Goal: Task Accomplishment & Management: Use online tool/utility

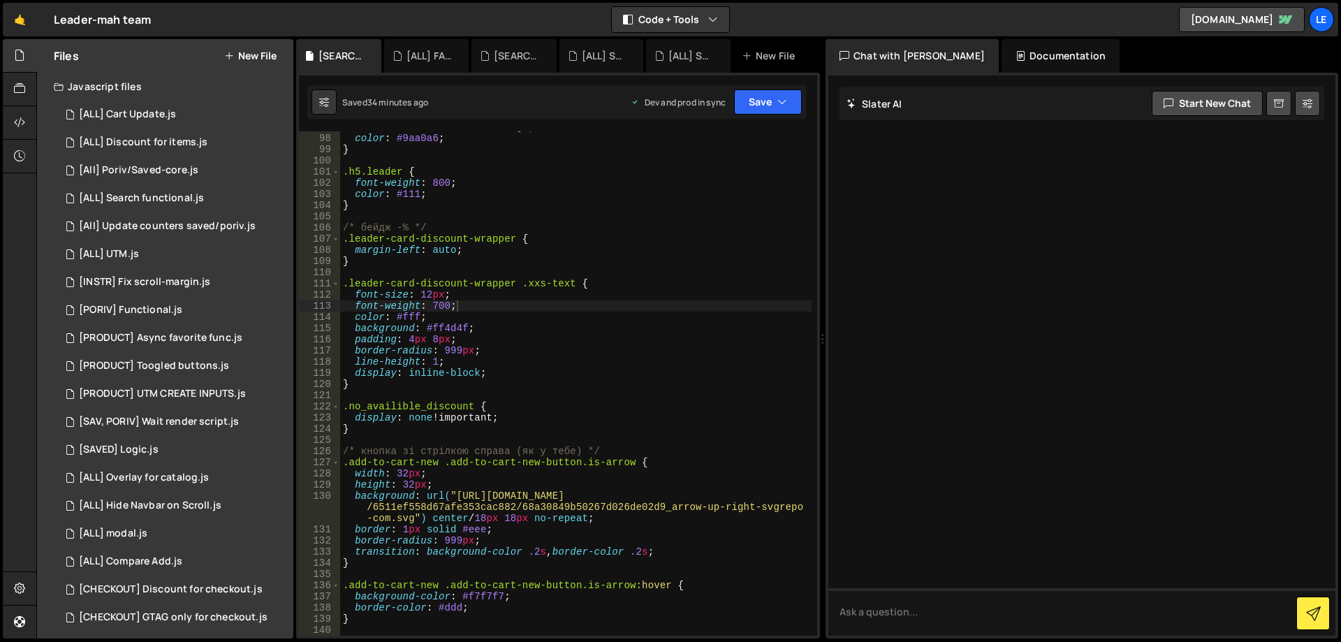
scroll to position [1105, 0]
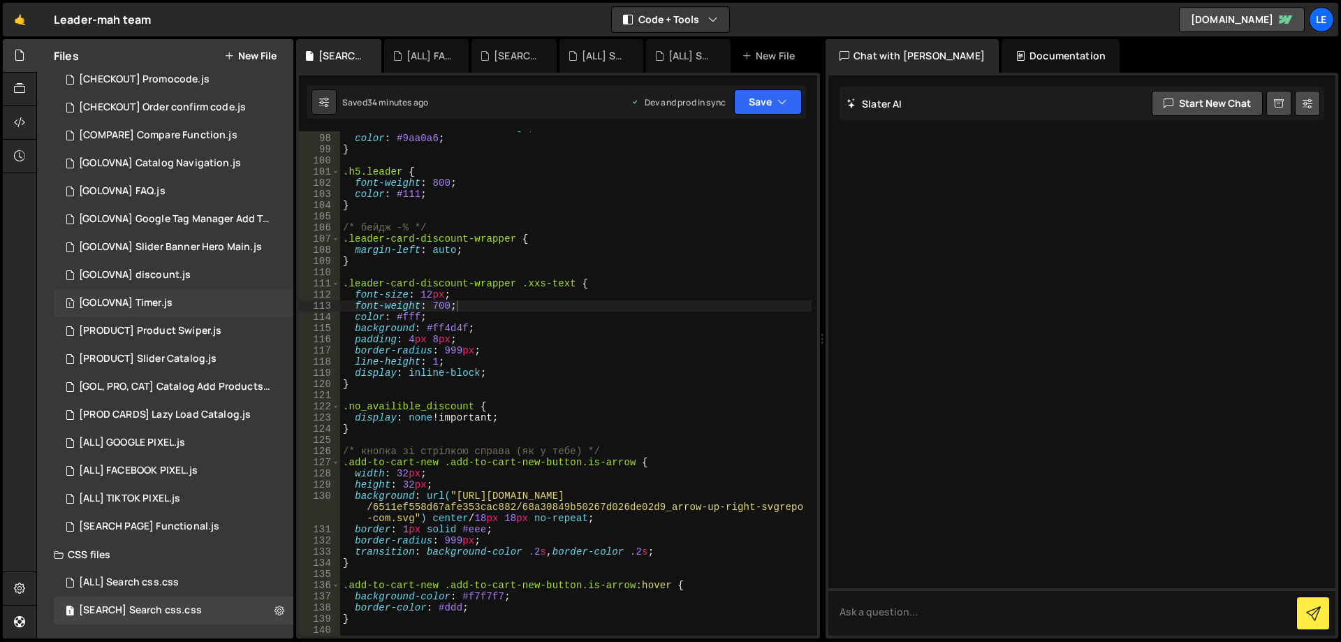
click at [223, 307] on div "1 [GOLOVNA] Timer.js 0" at bounding box center [174, 303] width 240 height 28
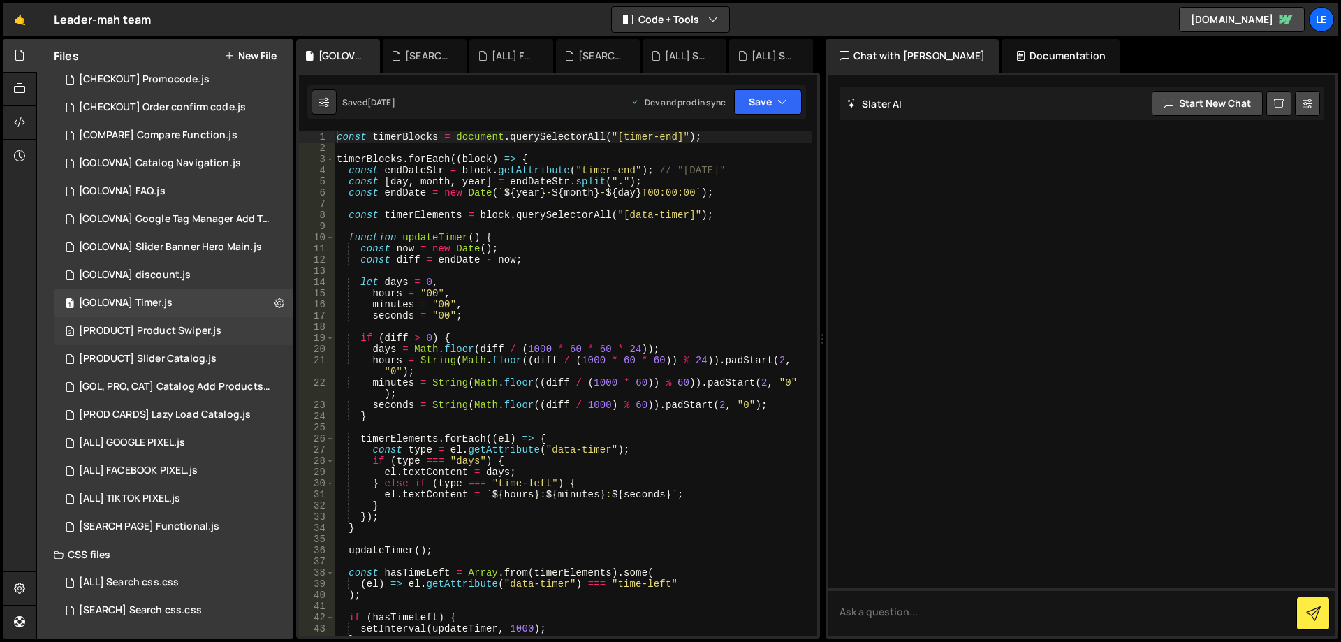
click at [202, 320] on div "2 [PRODUCT] Product Swiper.js 0" at bounding box center [174, 331] width 240 height 28
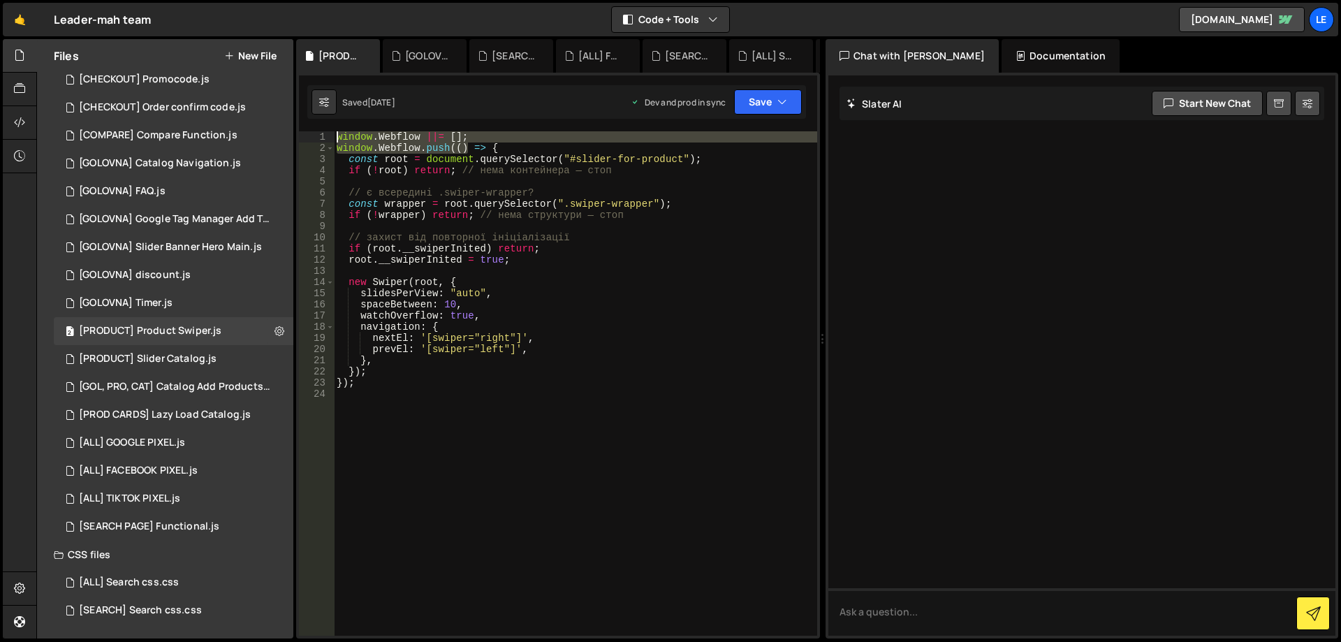
drag, startPoint x: 471, startPoint y: 149, endPoint x: 314, endPoint y: 135, distance: 157.7
click at [314, 135] on div "window.Webflow.push(() => { 1 2 3 4 5 6 7 8 9 10 11 12 13 14 15 16 17 18 19 20 …" at bounding box center [558, 383] width 518 height 504
type textarea "window.Webflow ||= []; window.Webflow.push(() => {"
click at [424, 53] on div "[GOLOVNA] Timer.js" at bounding box center [427, 56] width 45 height 14
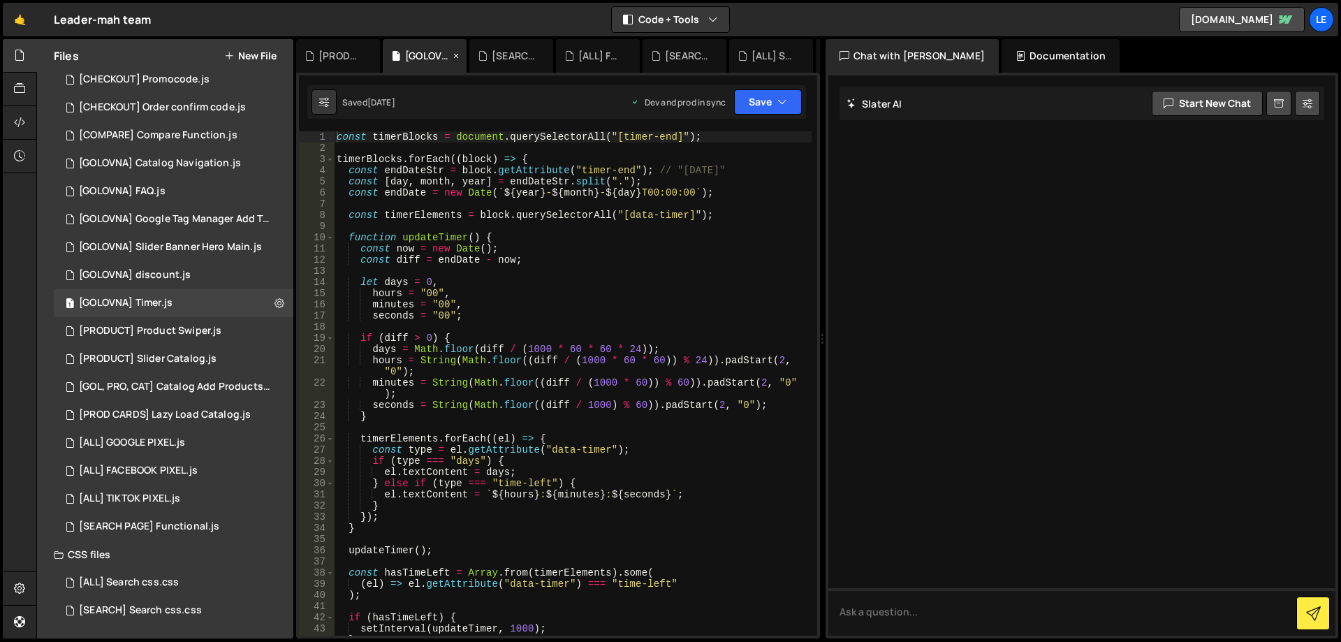
click at [455, 54] on icon at bounding box center [456, 56] width 10 height 14
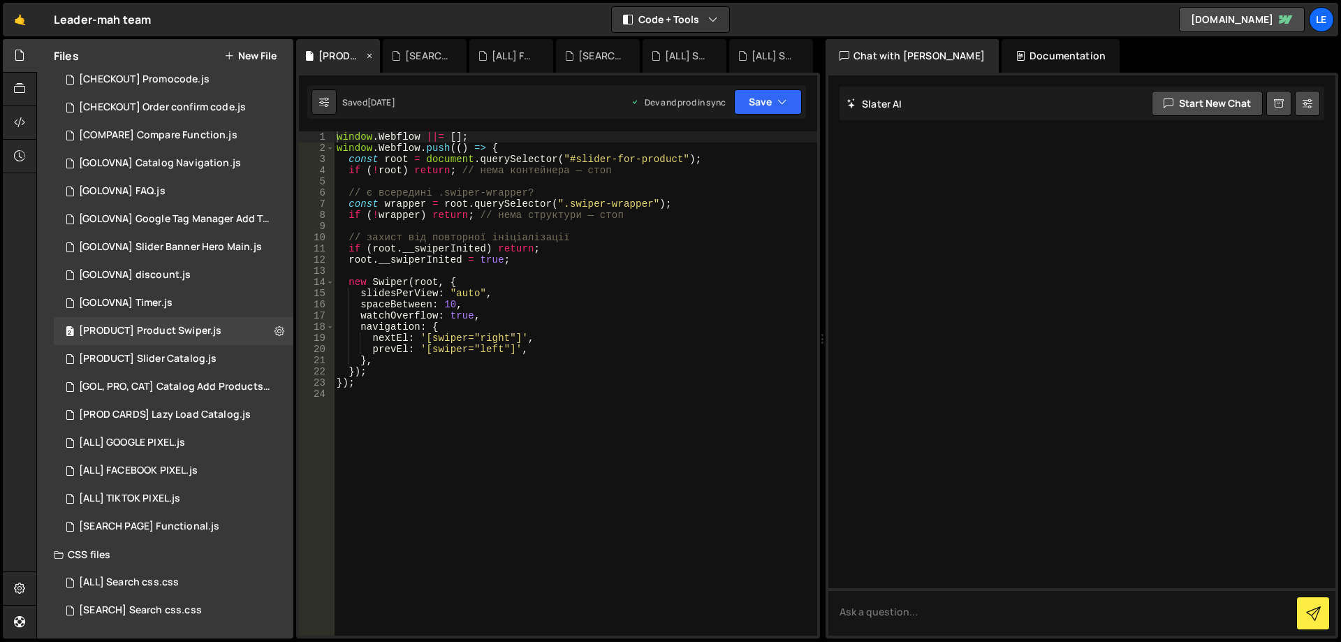
click at [366, 54] on icon at bounding box center [370, 56] width 10 height 14
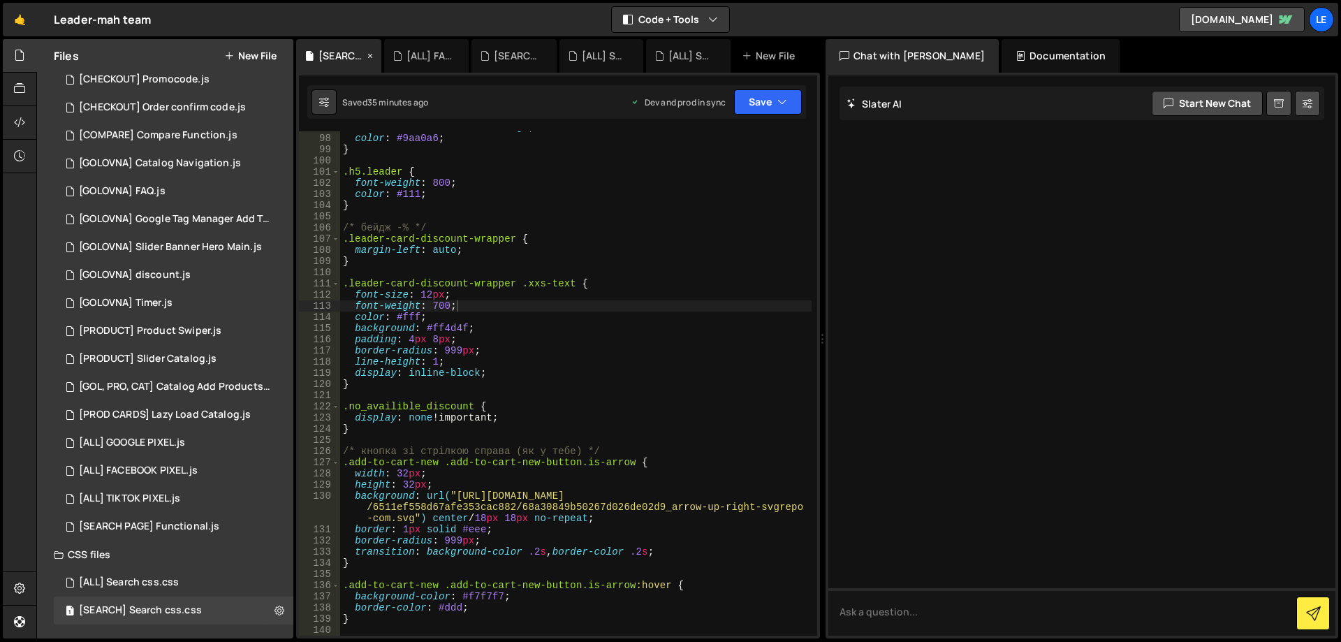
click at [368, 57] on icon at bounding box center [370, 56] width 10 height 14
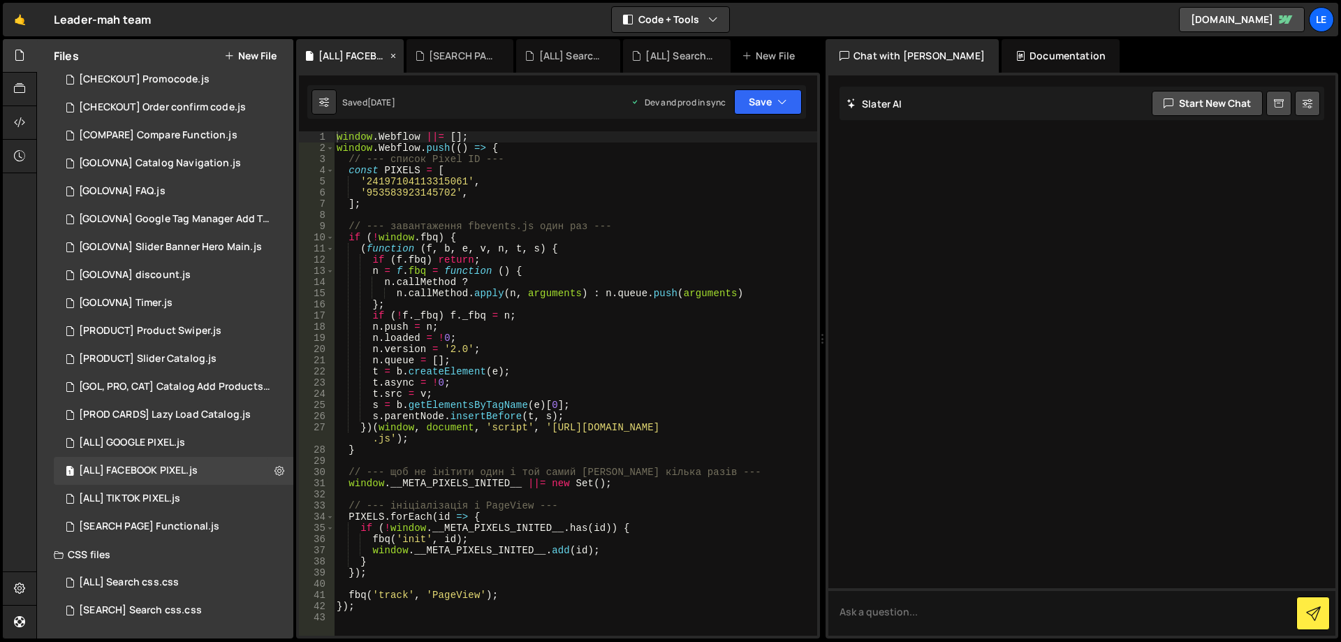
click at [393, 54] on icon at bounding box center [393, 56] width 10 height 14
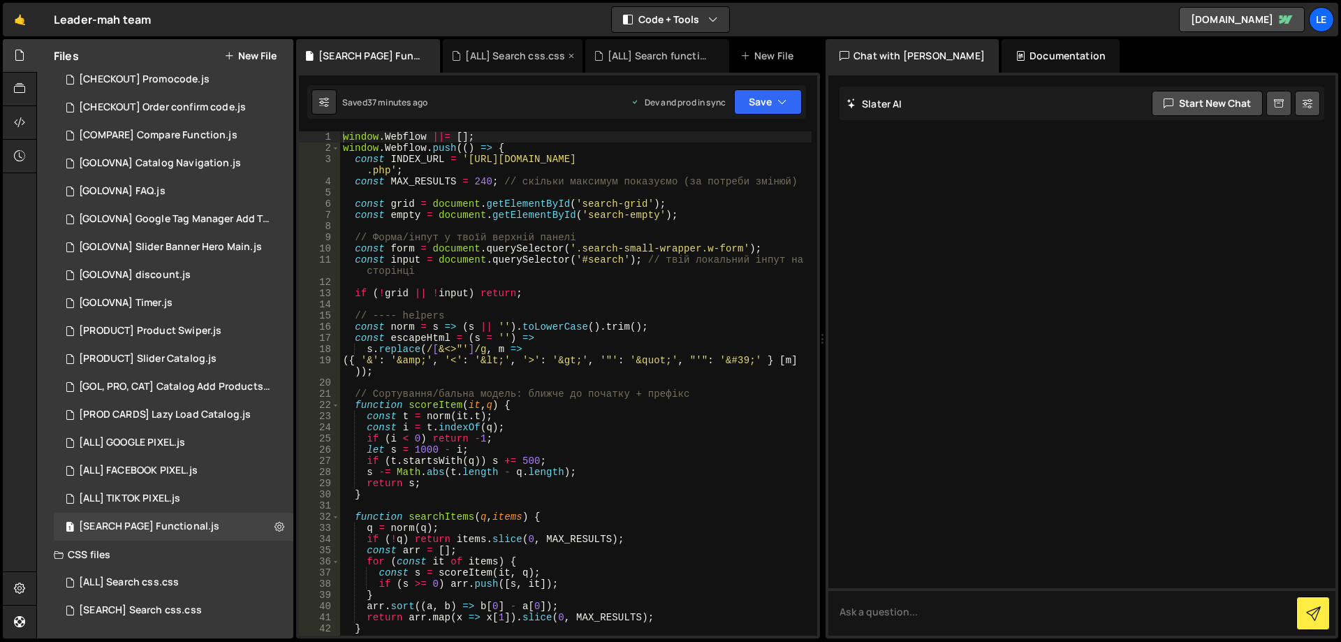
click at [533, 60] on div "[ALL] Search css.css" at bounding box center [515, 56] width 100 height 14
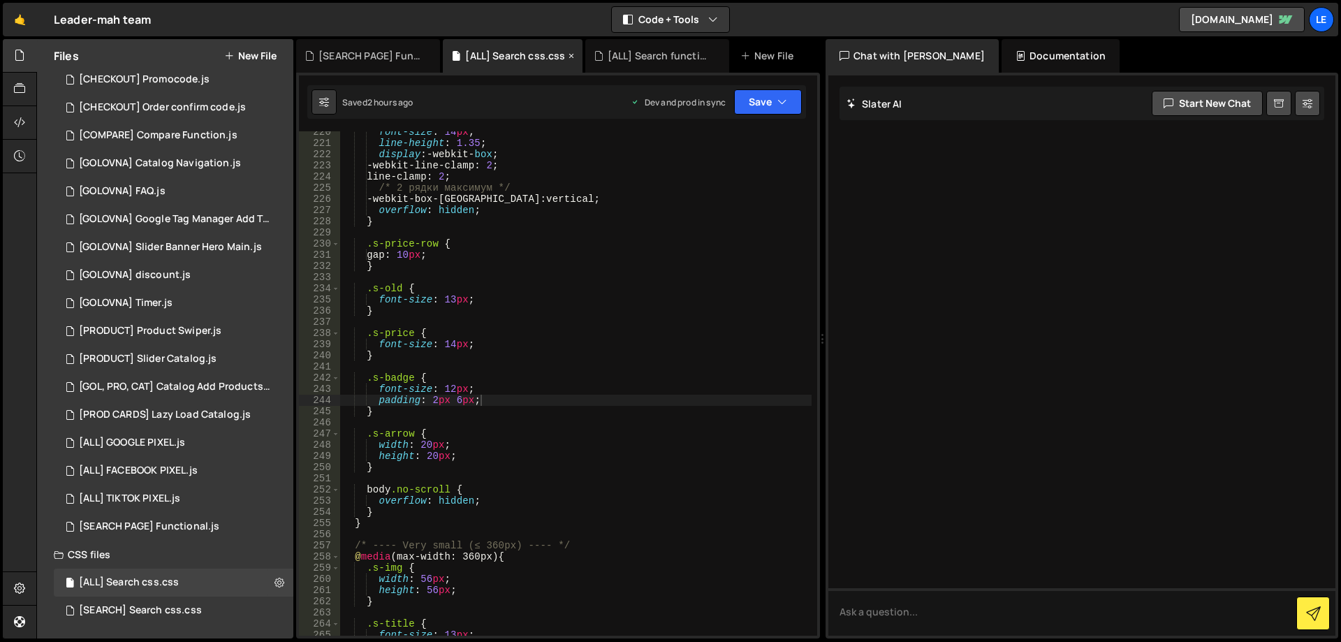
click at [568, 56] on icon at bounding box center [571, 56] width 10 height 14
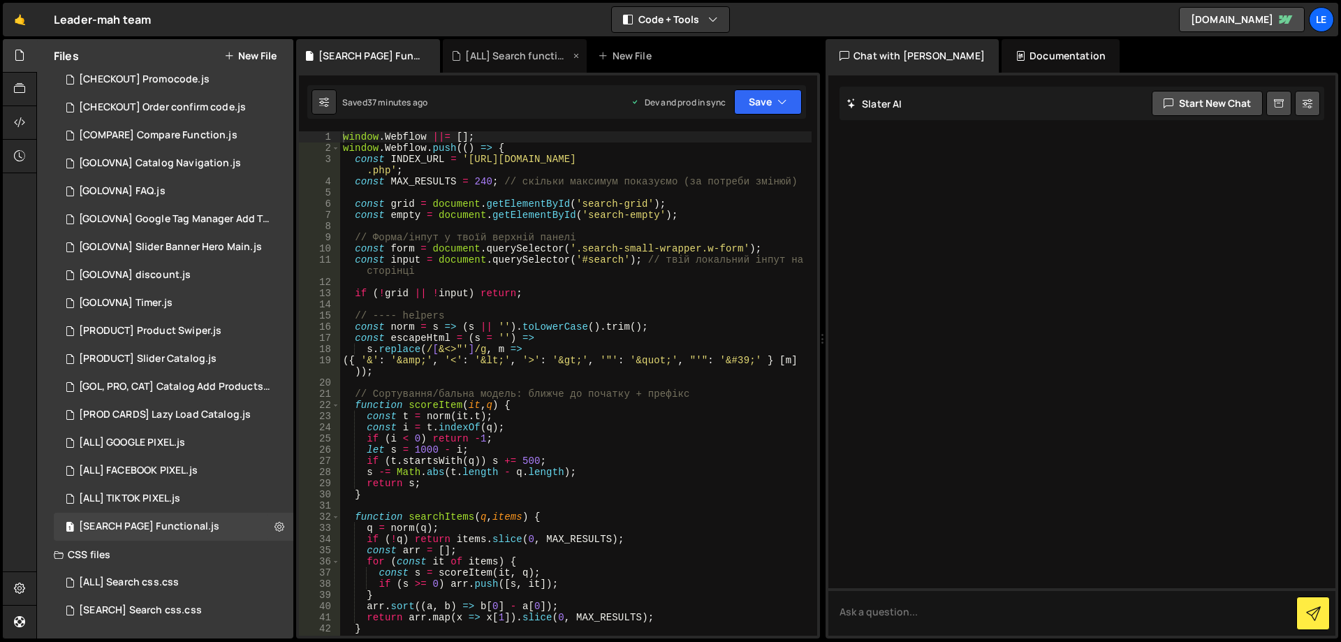
click at [573, 55] on icon at bounding box center [576, 56] width 10 height 14
click at [431, 55] on icon at bounding box center [430, 56] width 10 height 14
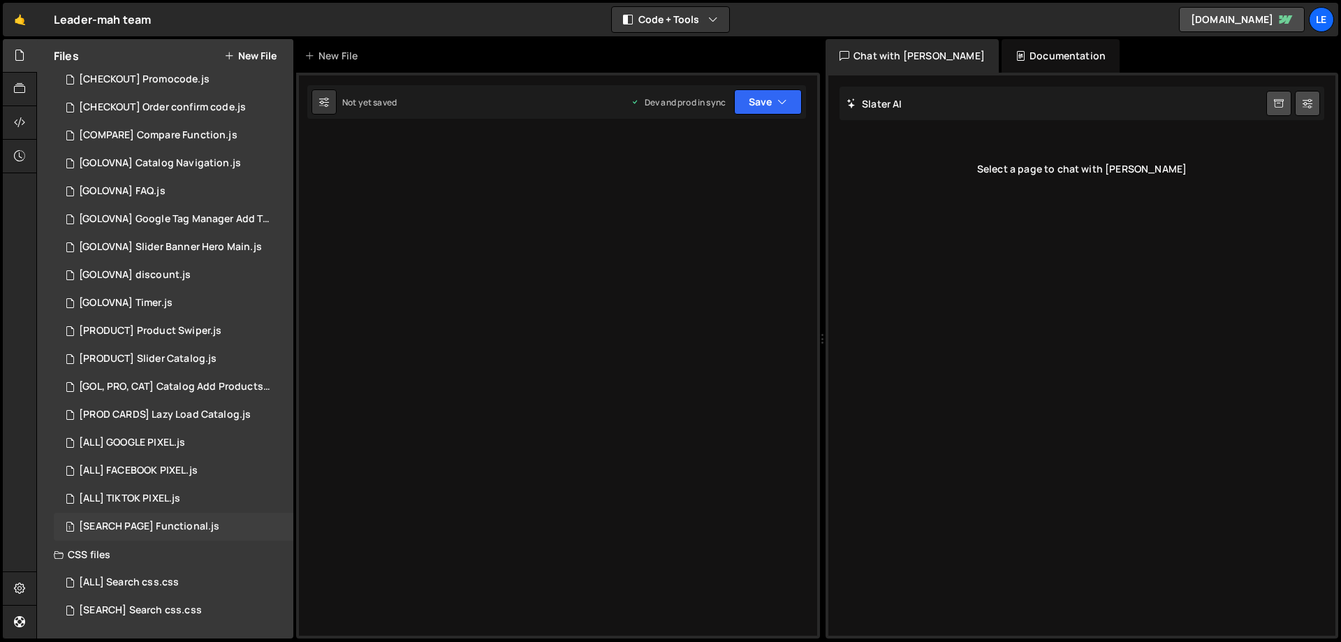
click at [180, 518] on div "1 [SEARCH PAGE] Functional.js 0" at bounding box center [174, 527] width 240 height 28
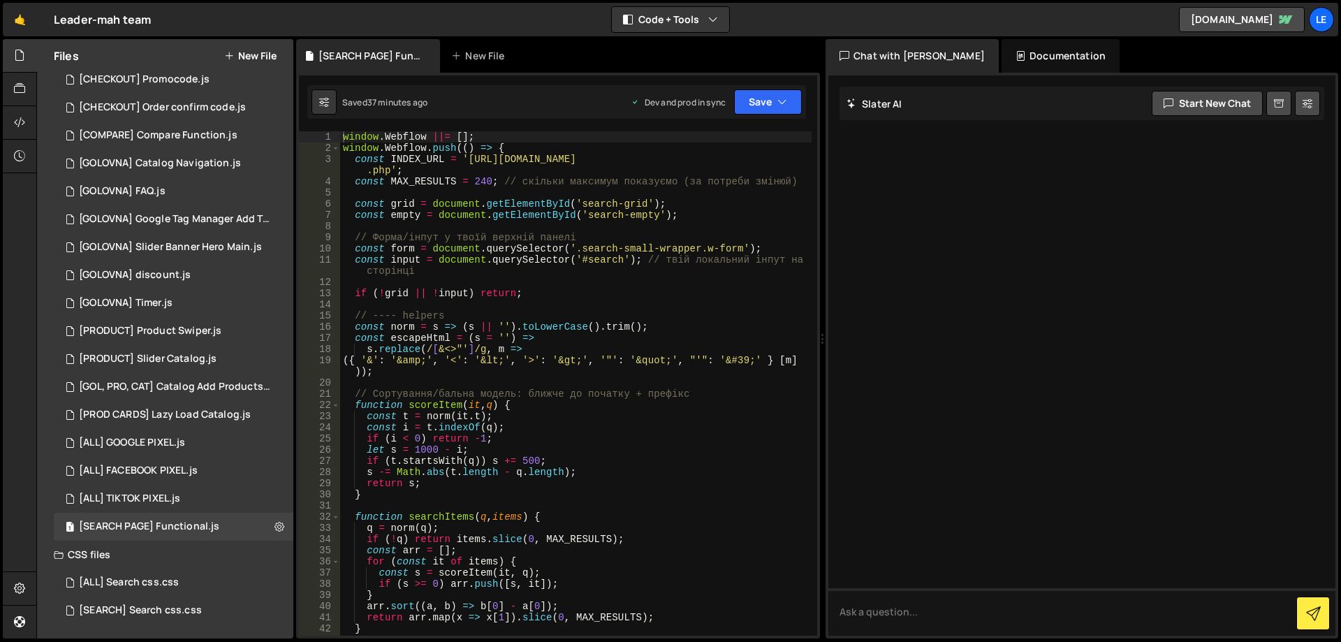
click at [568, 312] on div "window . Webflow ||= [ ] ; window . Webflow . push (( ) => { const INDEX_URL = …" at bounding box center [575, 394] width 471 height 527
type textarea "})();"
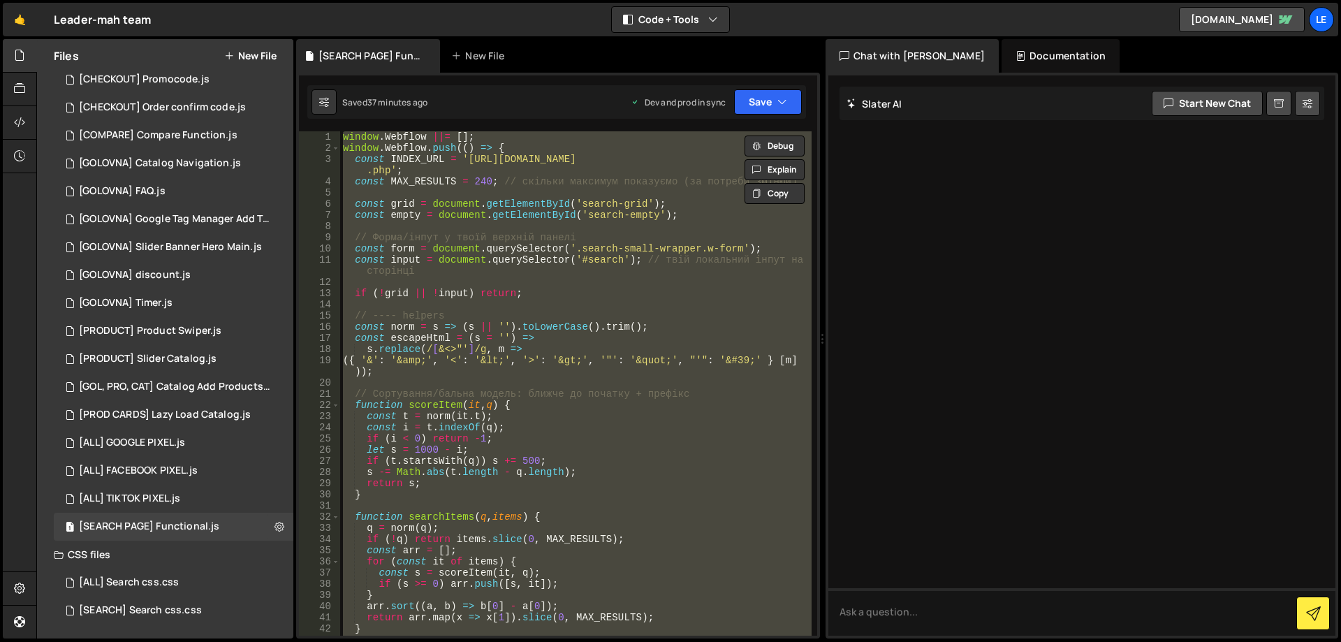
paste textarea
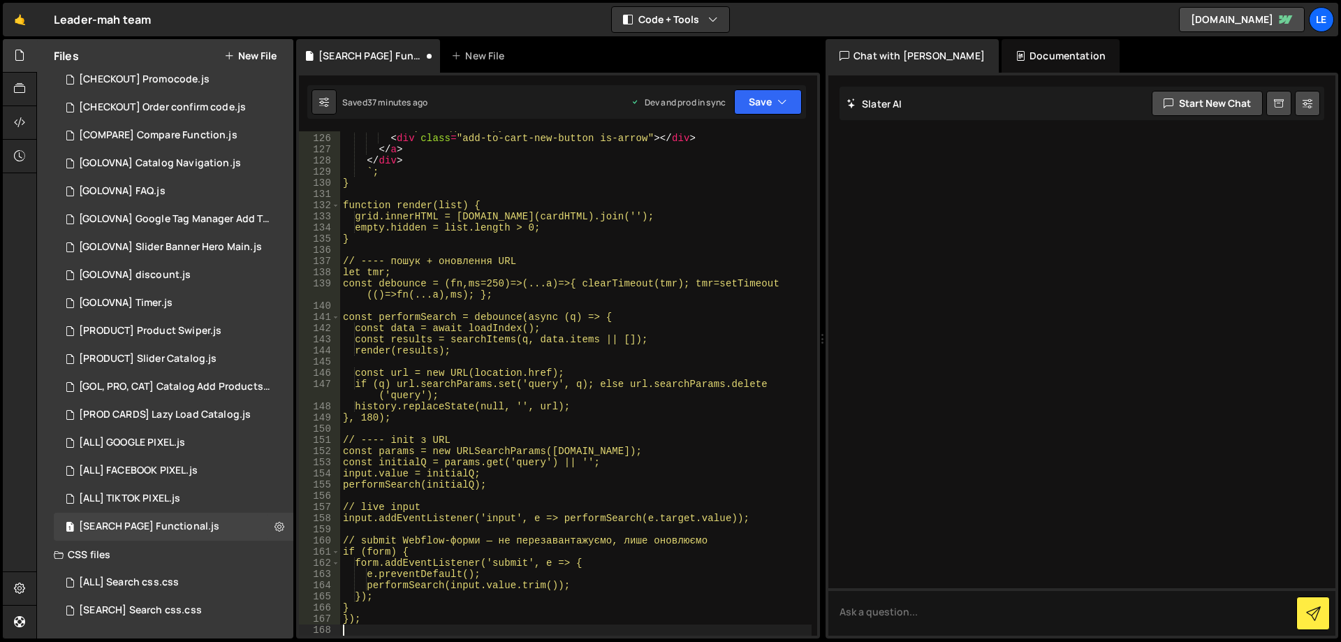
scroll to position [1641, 0]
click at [577, 301] on div "< a href = "${p.u}" class = "add-to-cart-new w-inline-block" aria-label = "Пере…" at bounding box center [575, 379] width 471 height 538
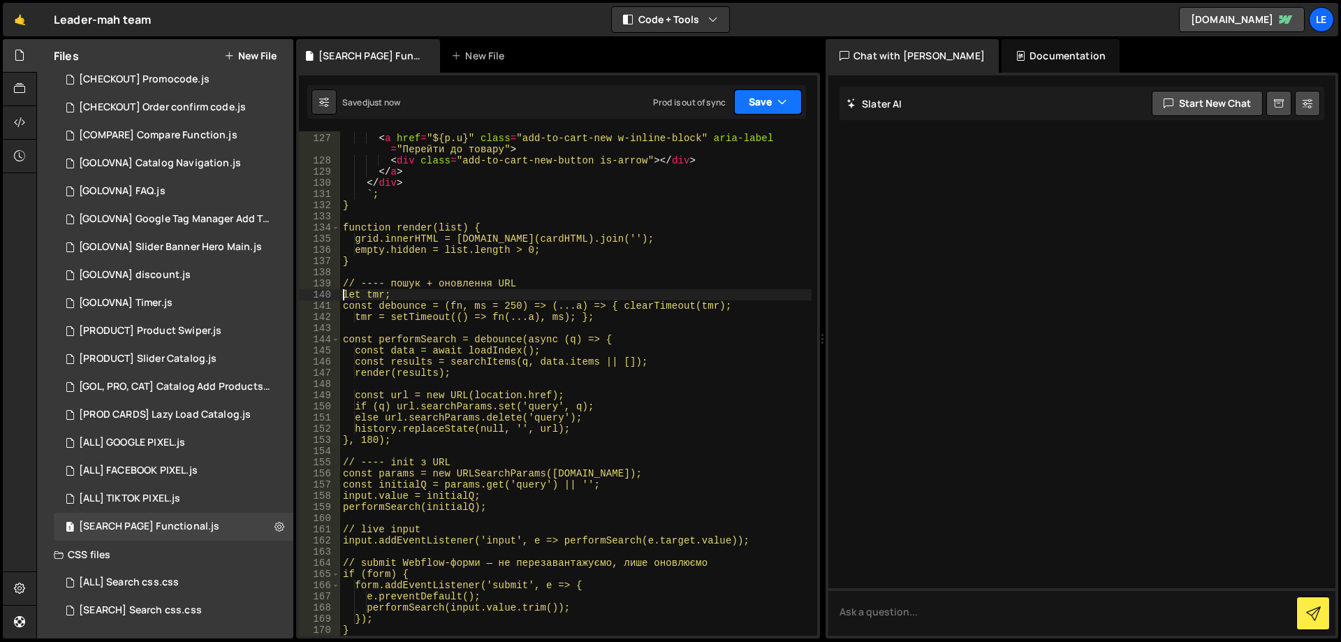
click at [746, 101] on button "Save" at bounding box center [768, 101] width 68 height 25
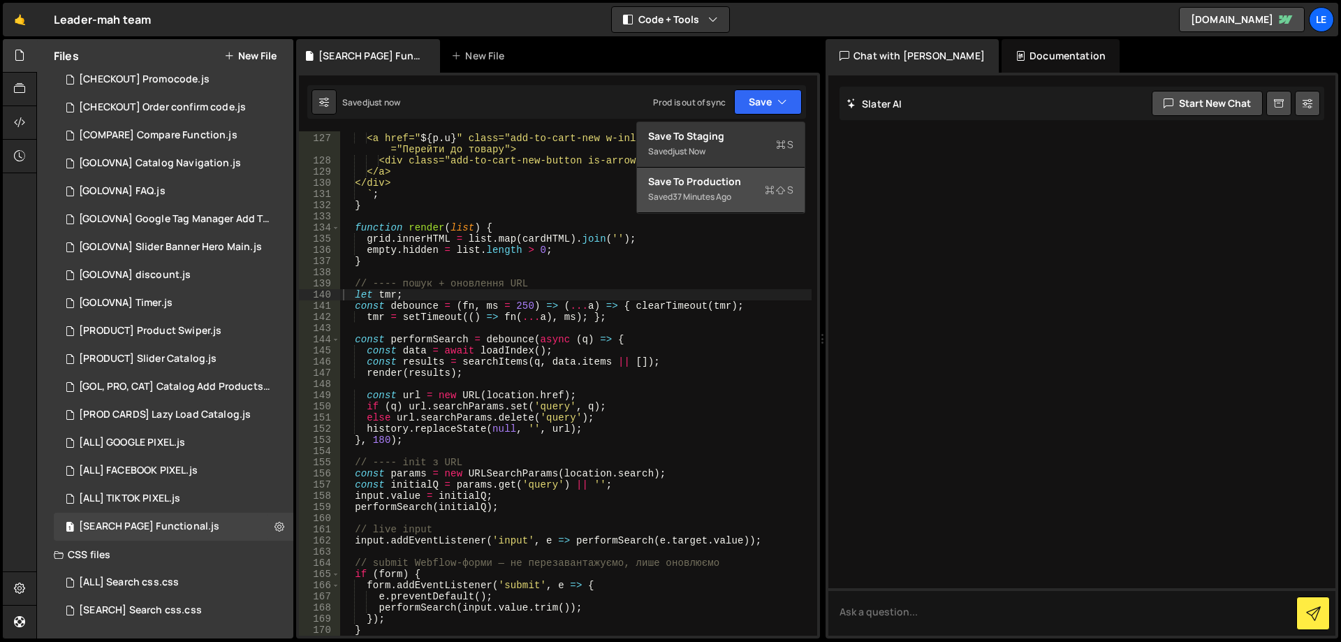
click at [744, 184] on div "Save to Production S" at bounding box center [720, 182] width 145 height 14
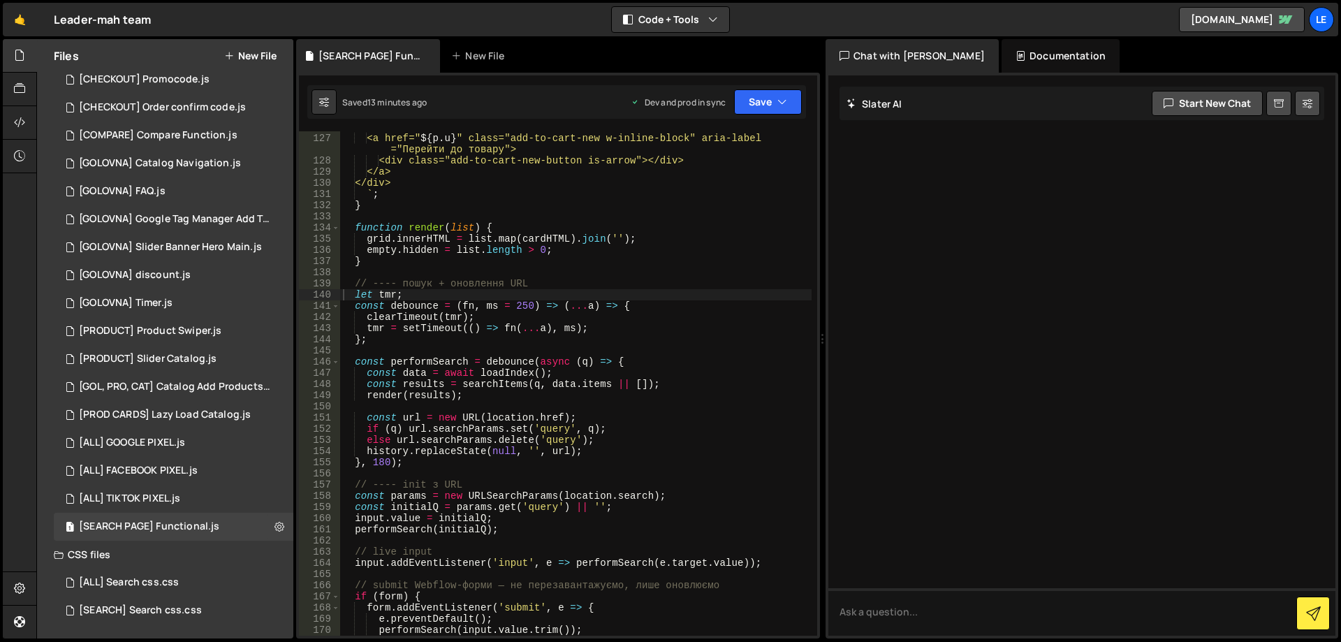
click at [609, 293] on div "<a href=" ${ p . u } " class="add-to-cart-new w-inline-block" aria-label ="Пере…" at bounding box center [575, 385] width 471 height 527
type textarea "});"
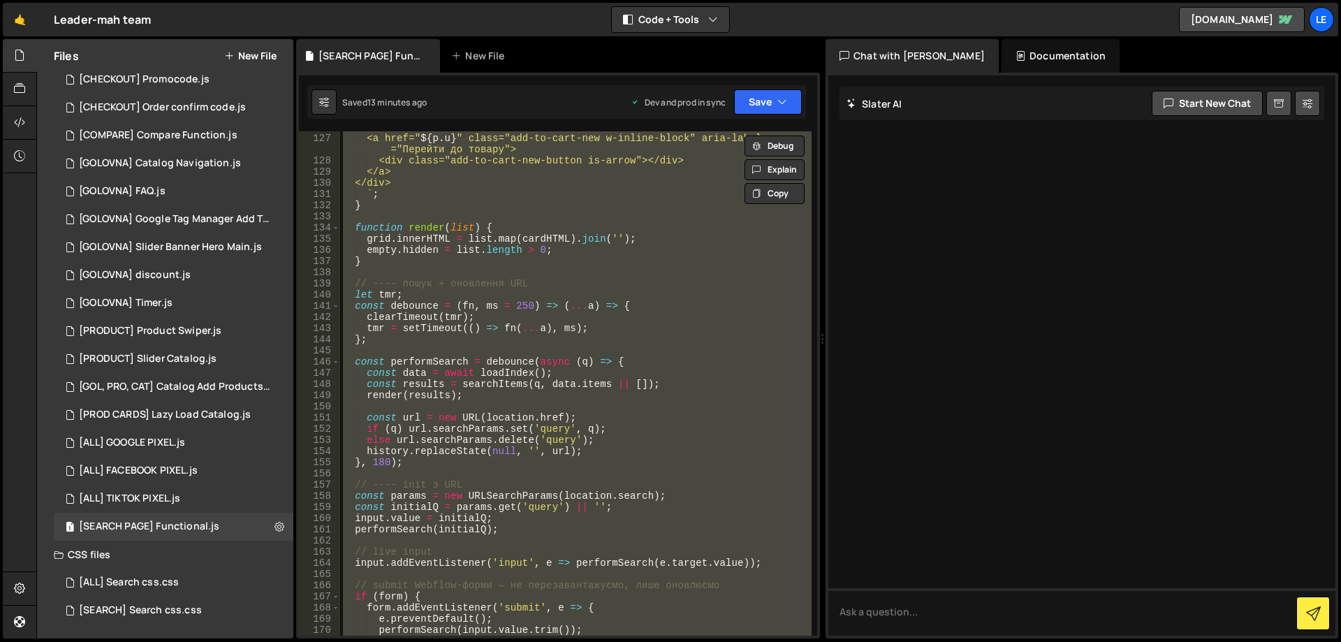
paste textarea
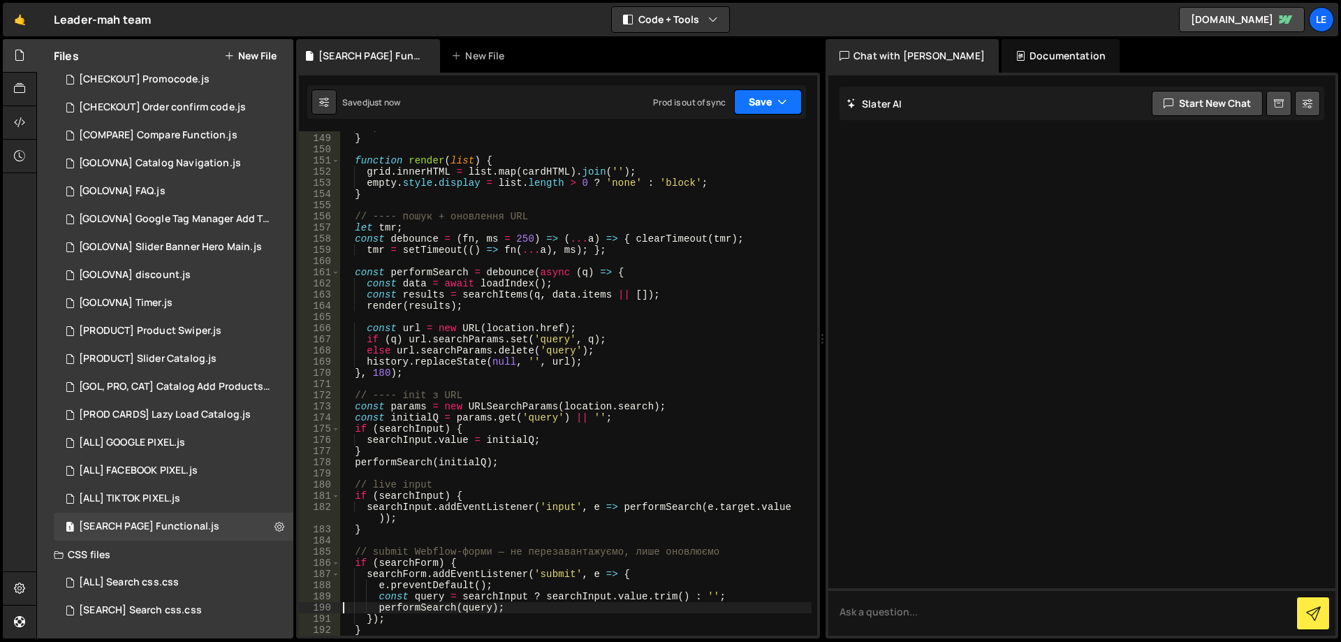
click at [751, 105] on button "Save" at bounding box center [768, 101] width 68 height 25
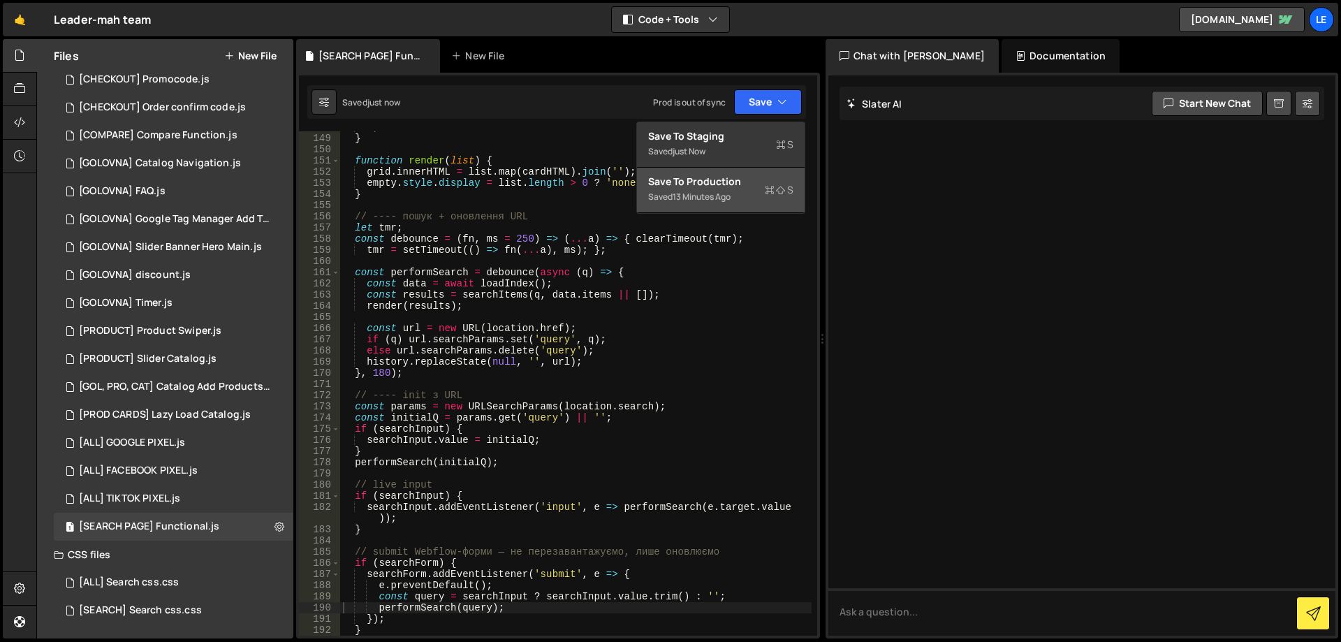
click at [712, 182] on div "Save to Production S" at bounding box center [720, 182] width 145 height 14
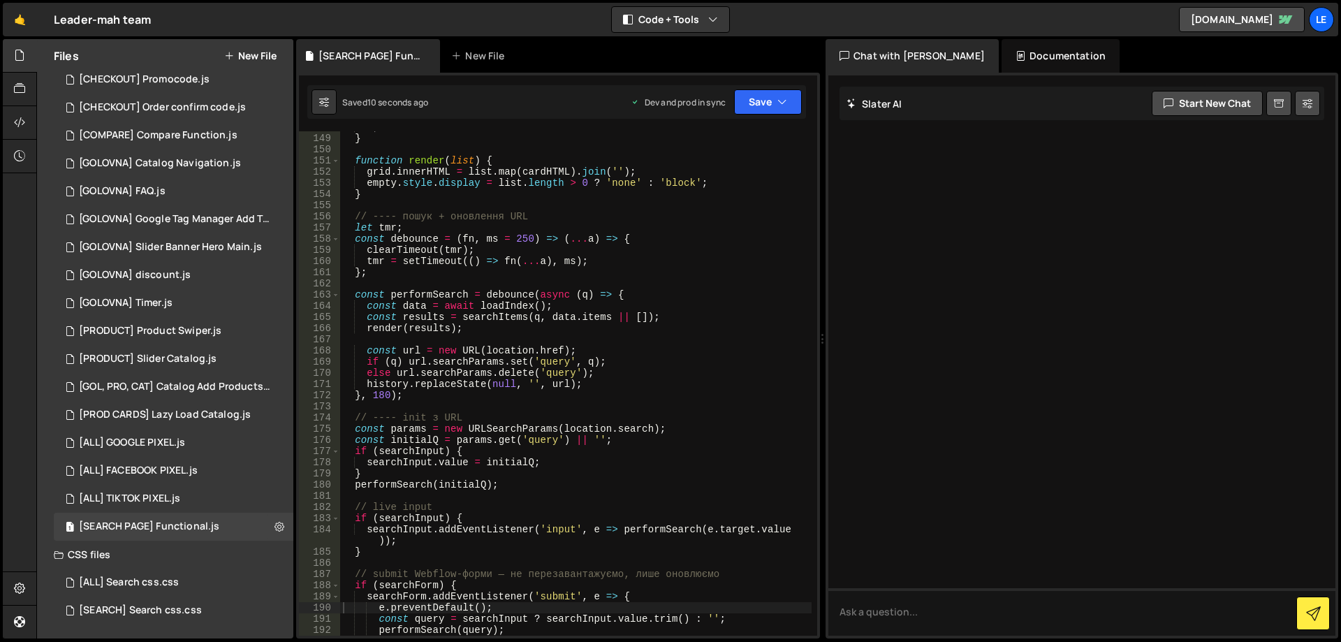
type textarea "function render(list) {"
click at [527, 161] on div "` ; } function render ( list ) { grid . innerHTML = list . map ( cardHTML ) . j…" at bounding box center [575, 385] width 471 height 527
click at [168, 603] on div "1 [SEARCH] Search css.css 0" at bounding box center [174, 610] width 240 height 28
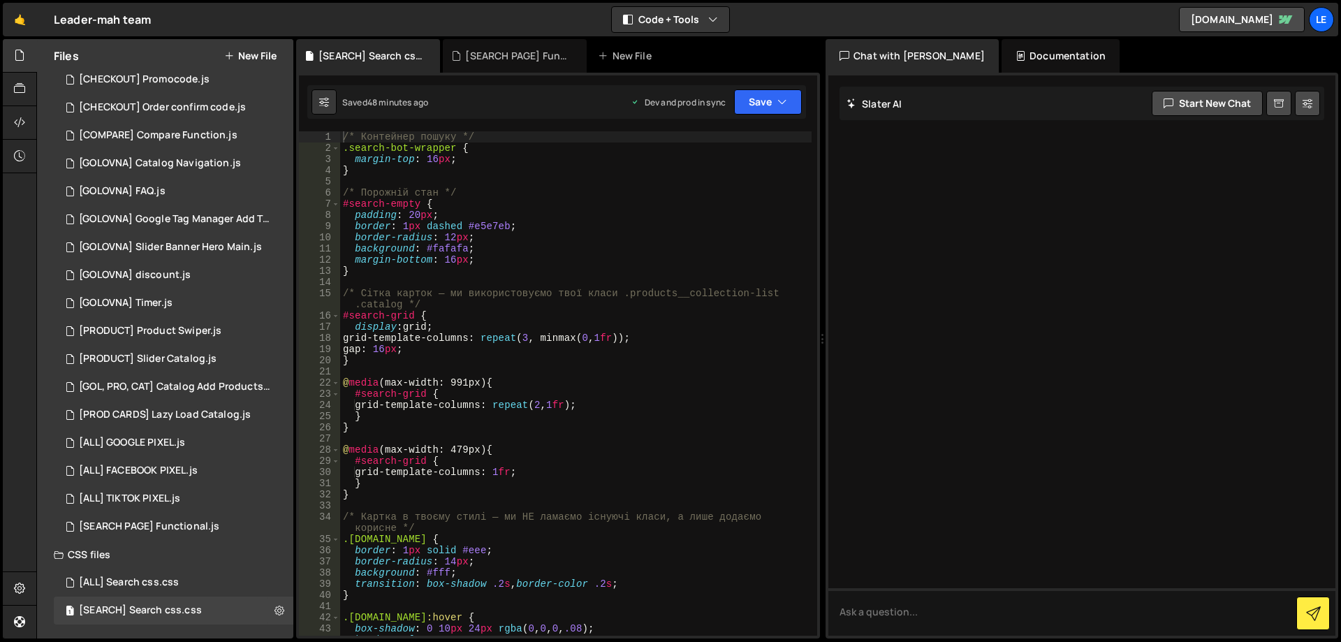
click at [624, 330] on div "/* Контейнер пошуку */ .search-bot-wrapper { margin-top : 16 px ; } /* Порожній…" at bounding box center [575, 394] width 471 height 527
type textarea "}"
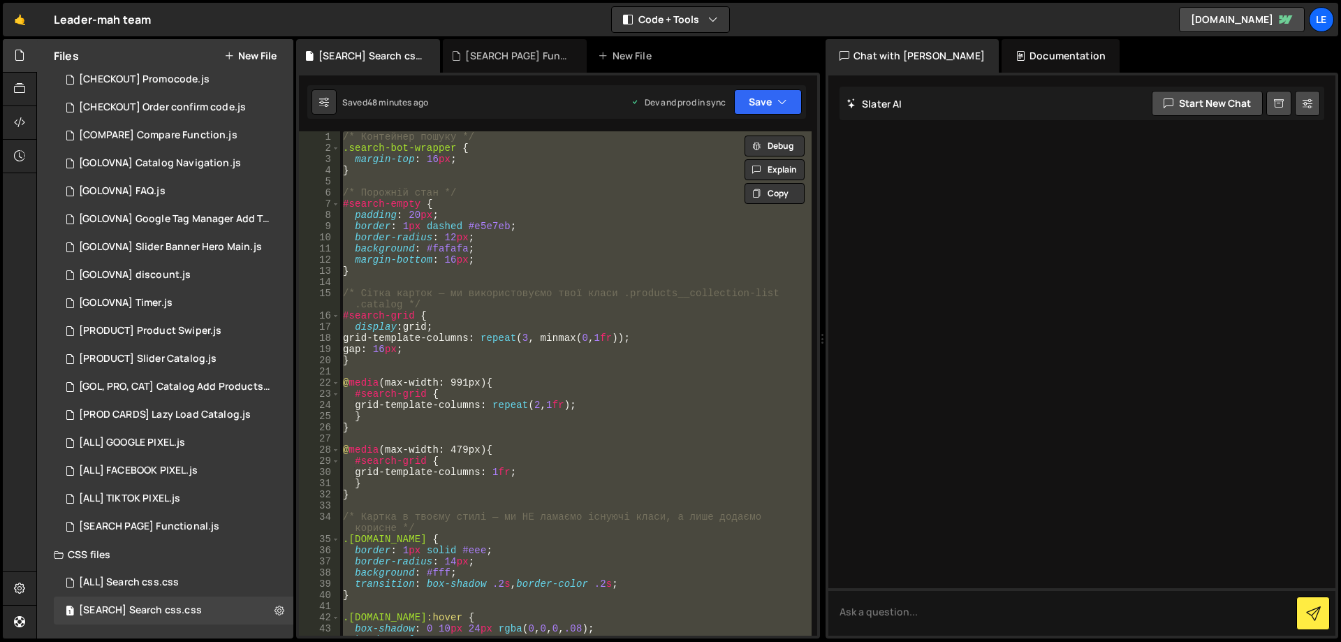
paste textarea
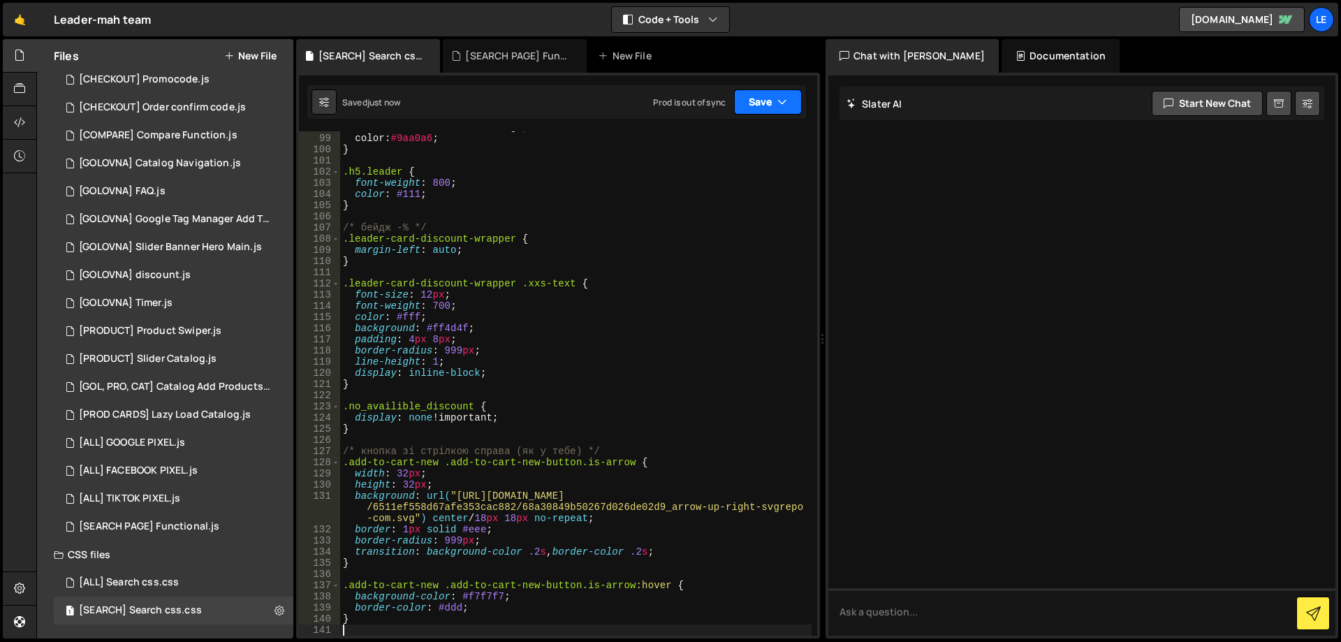
click at [776, 107] on button "Save" at bounding box center [768, 101] width 68 height 25
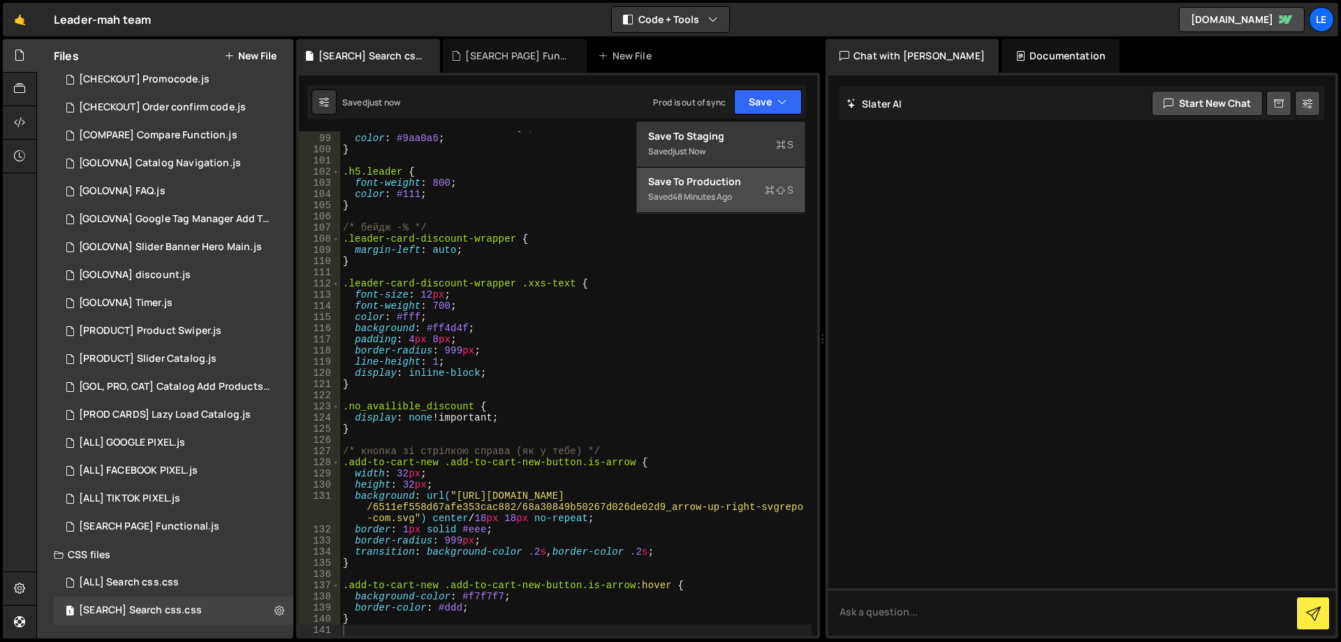
click at [728, 184] on div "Save to Production S" at bounding box center [720, 182] width 145 height 14
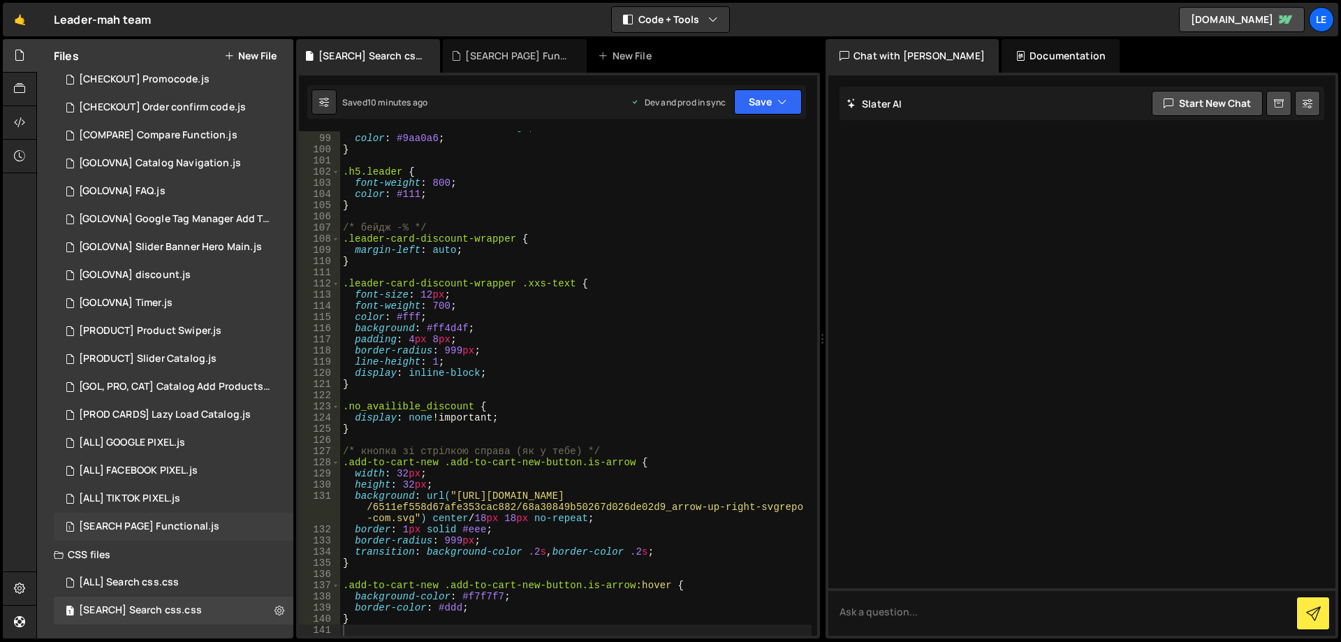
click at [200, 520] on div "1 [SEARCH PAGE] Functional.js 0" at bounding box center [174, 527] width 240 height 28
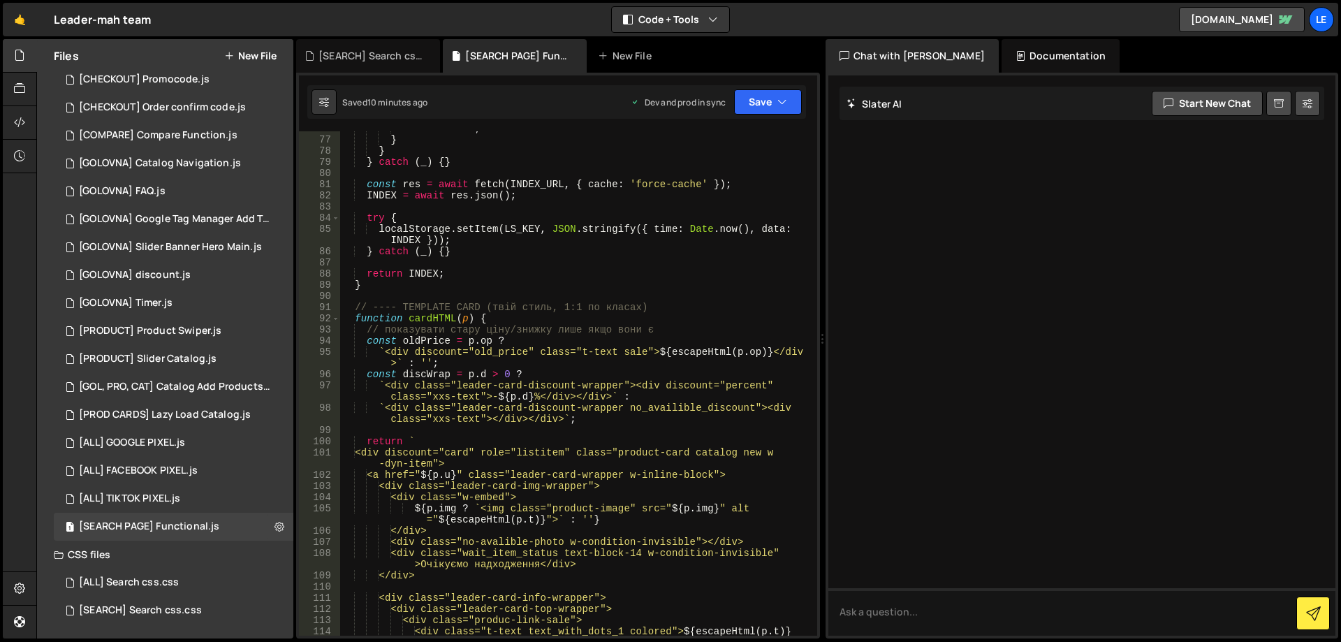
scroll to position [880, 0]
click at [172, 601] on div "1 [SEARCH] Search css.css 0" at bounding box center [174, 610] width 240 height 28
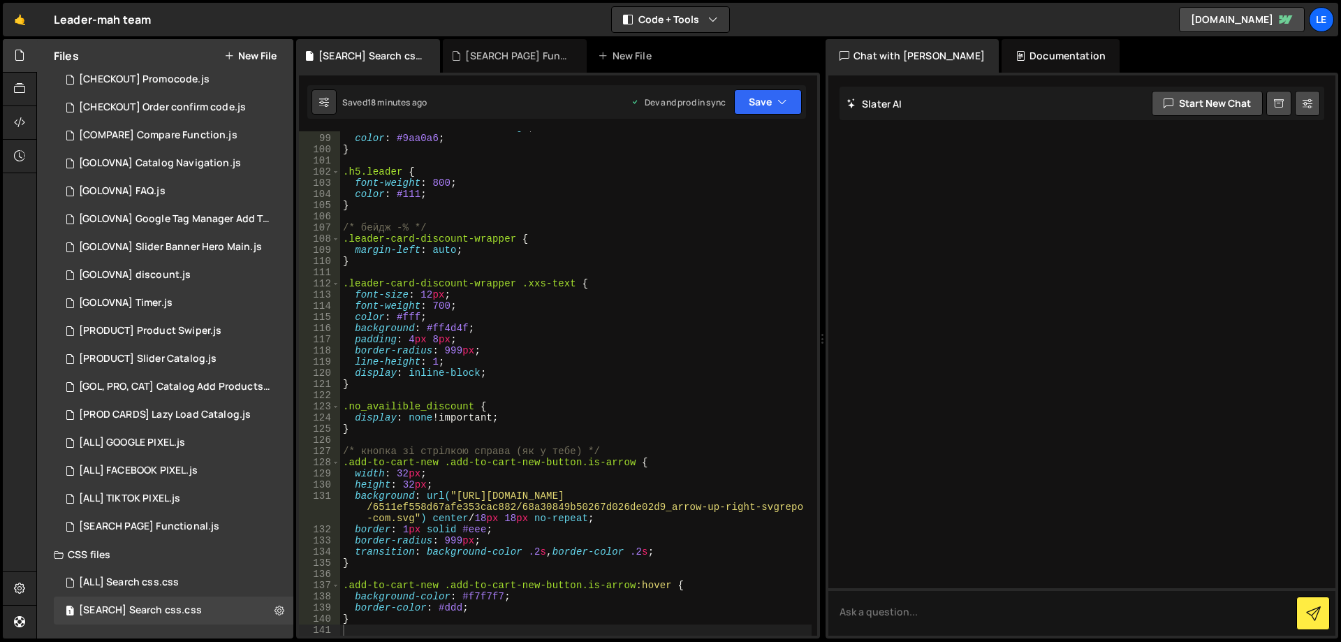
click at [633, 342] on div "text-decoration : line-through ; color : #9aa0a6 ; } .h5.leader { font-weight :…" at bounding box center [575, 385] width 471 height 527
type textarea "}"
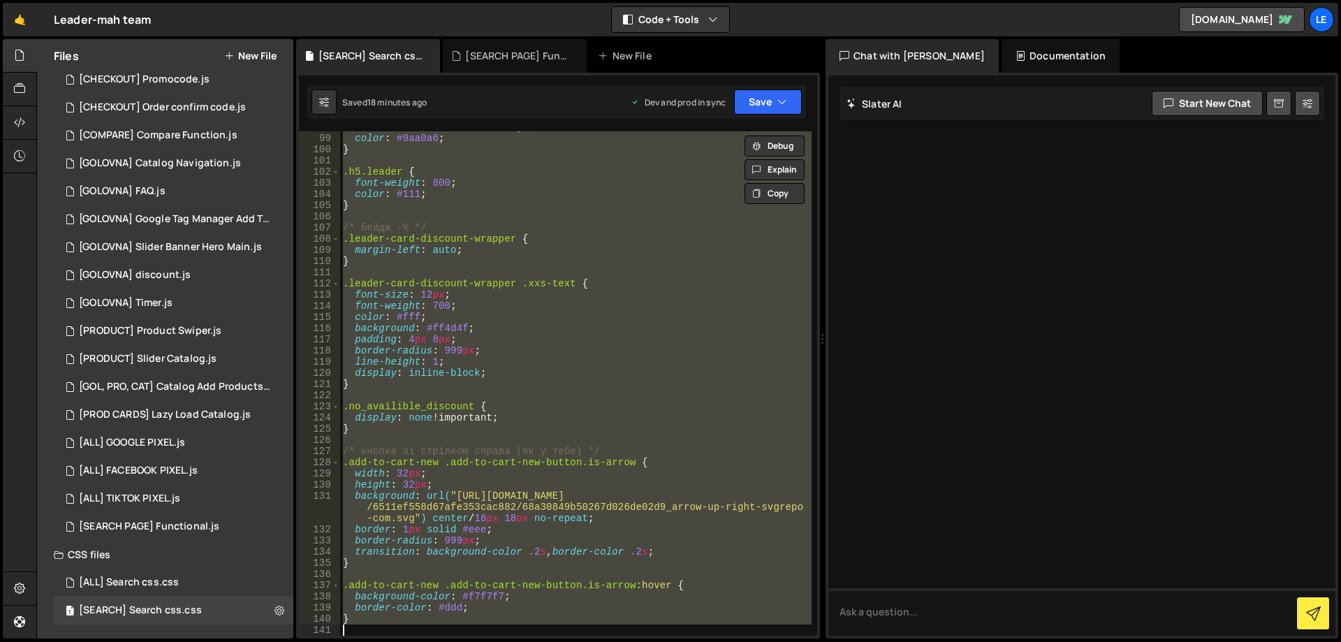
paste textarea
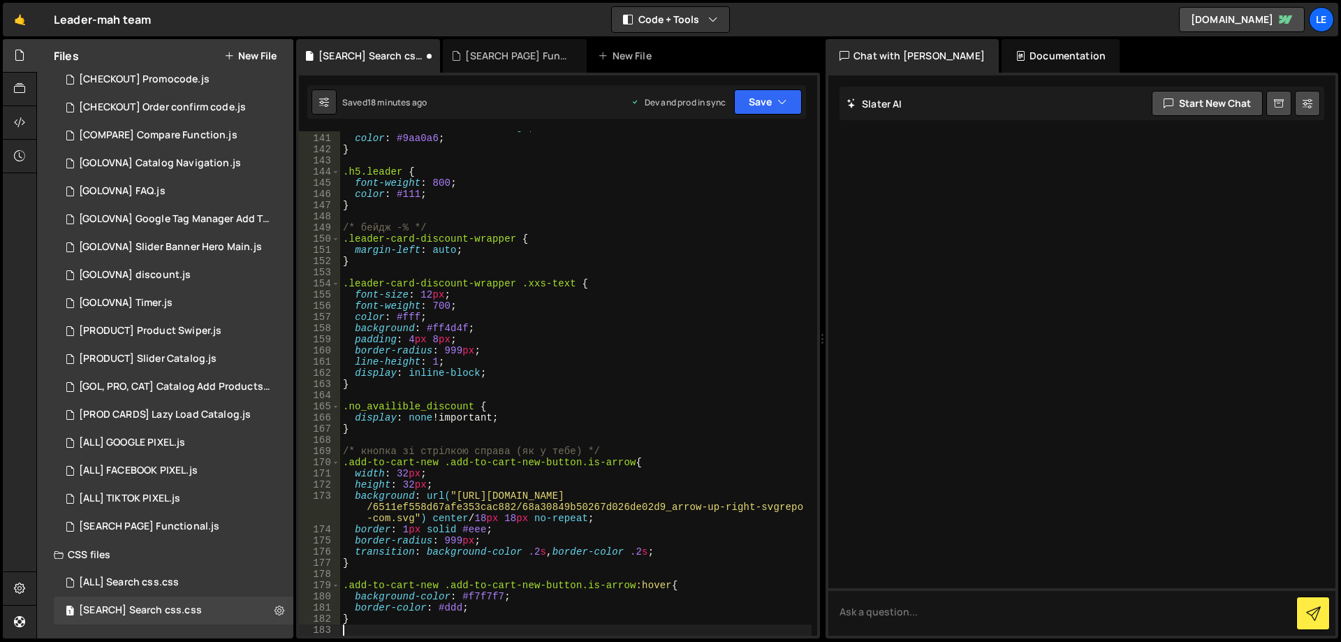
click at [633, 339] on div "text-decoration : line-through ; color : #9aa0a6 ; } .h5.leader { font-weight :…" at bounding box center [575, 385] width 471 height 527
click at [751, 102] on button "Save" at bounding box center [768, 101] width 68 height 25
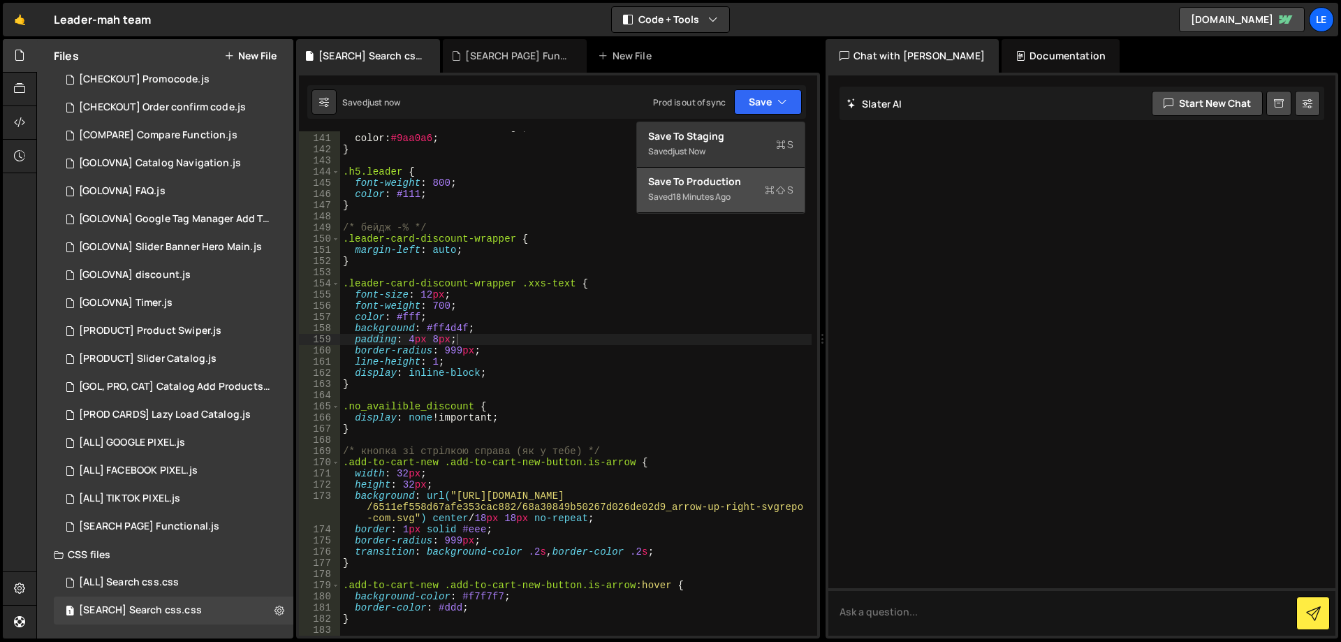
click at [710, 191] on div "18 minutes ago" at bounding box center [701, 197] width 58 height 12
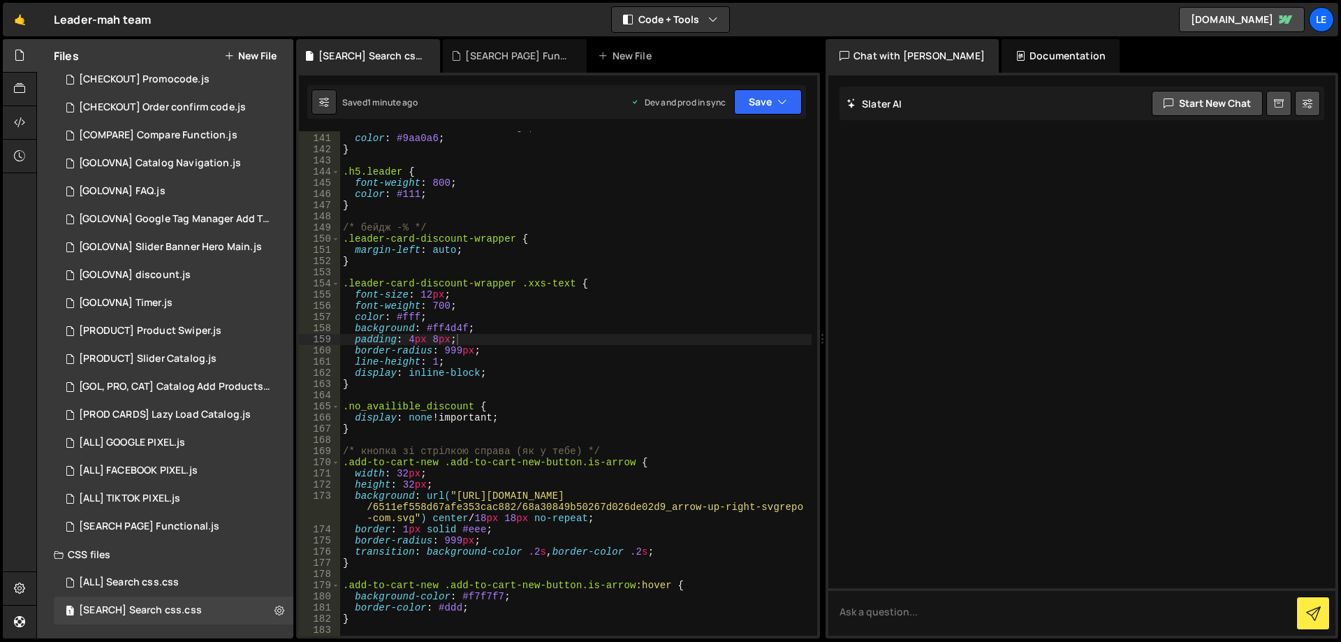
type textarea "line-height: 1;"
click at [649, 358] on div "text-decoration : line-through ; color : #9aa0a6 ; } .h5.leader { font-weight :…" at bounding box center [575, 385] width 471 height 527
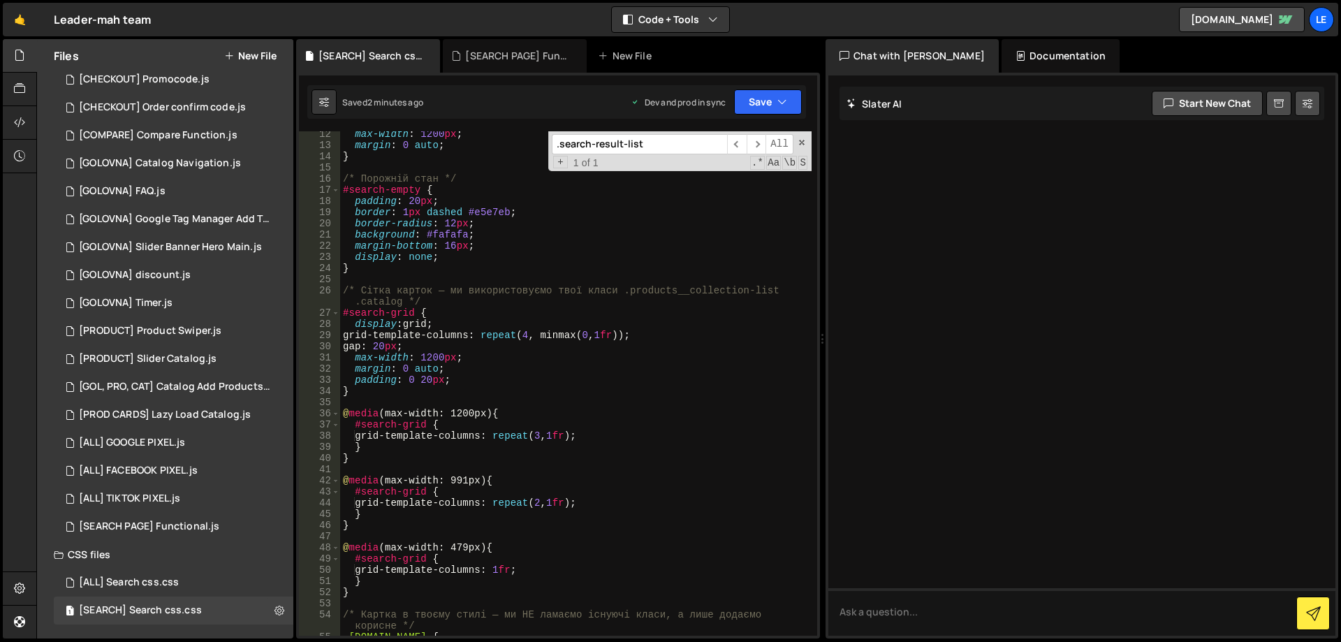
scroll to position [168, 0]
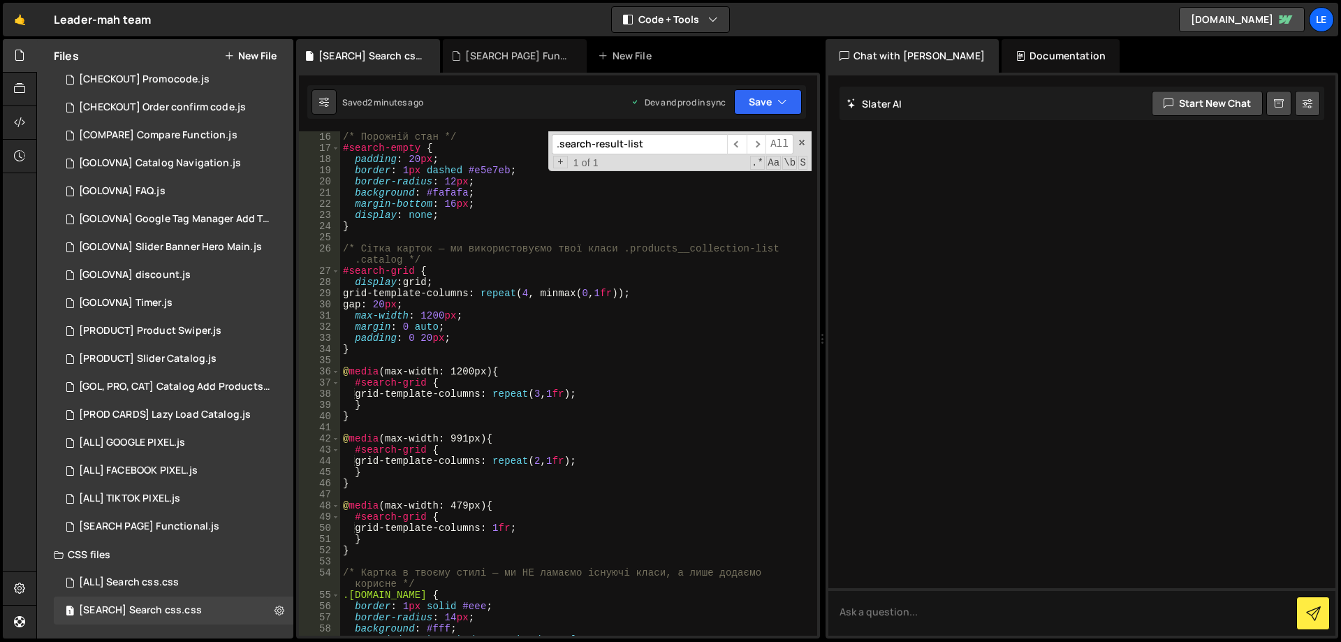
type input ".search-result-list"
type textarea "margin: 0 auto;"
click at [790, 331] on div "/* Порожній стан */ #search-empty { padding : 20 px ; border : 1 px dashed #e5e…" at bounding box center [575, 394] width 471 height 527
paste input "grid-template-columns: [DEMOGRAPHIC_DATA] [DEMOGRAPHIC_DATA] 1fr;"
drag, startPoint x: 670, startPoint y: 145, endPoint x: 728, endPoint y: 144, distance: 57.3
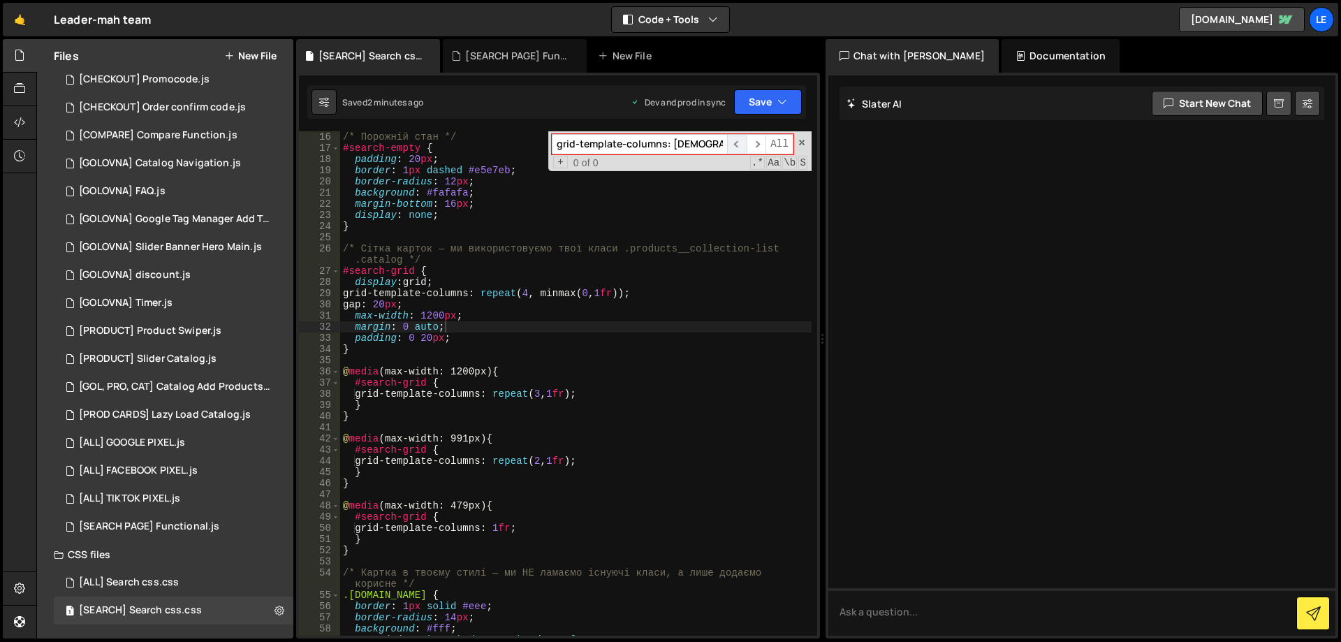
click at [726, 144] on input "grid-template-columns: [DEMOGRAPHIC_DATA] [DEMOGRAPHIC_DATA] 1fr;" at bounding box center [639, 144] width 175 height 20
type input "grid-template-columns:"
click at [800, 140] on span at bounding box center [802, 143] width 10 height 10
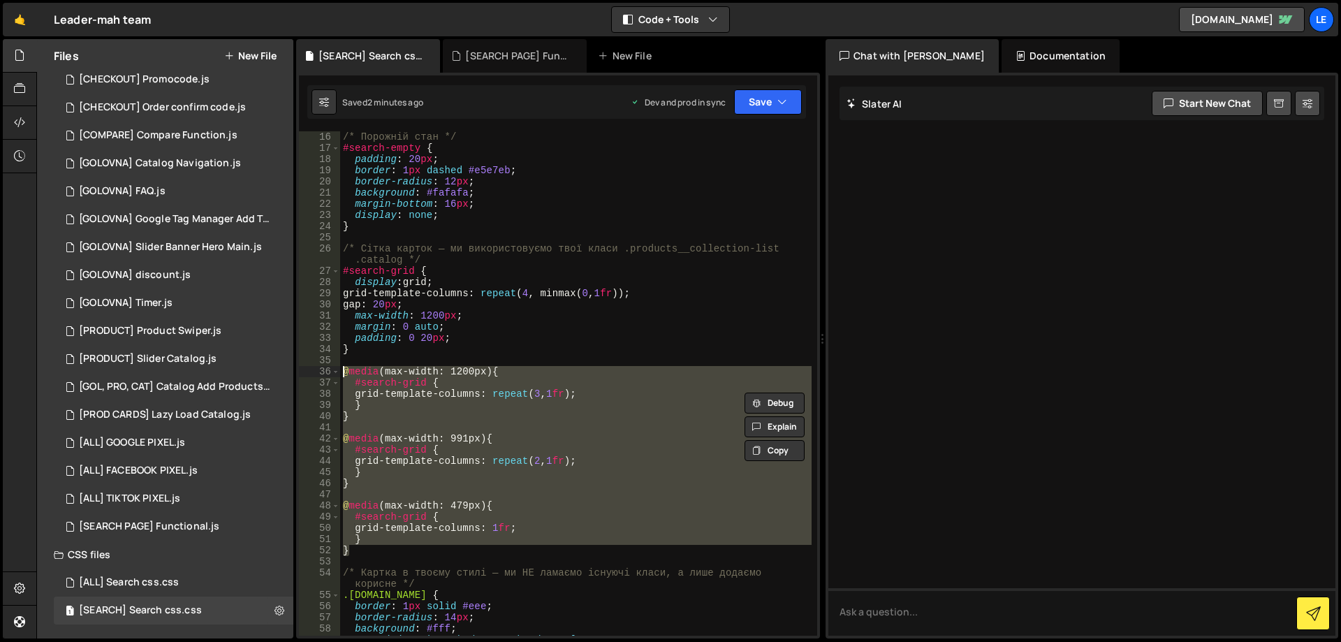
drag, startPoint x: 365, startPoint y: 549, endPoint x: 326, endPoint y: 371, distance: 182.3
click at [326, 371] on div "grid-template-columns: repeat(3, 1fr); 16 17 18 19 20 21 22 23 24 25 26 27 28 2…" at bounding box center [558, 383] width 518 height 504
type textarea "@media (max-width: 1200px) { #search-grid {"
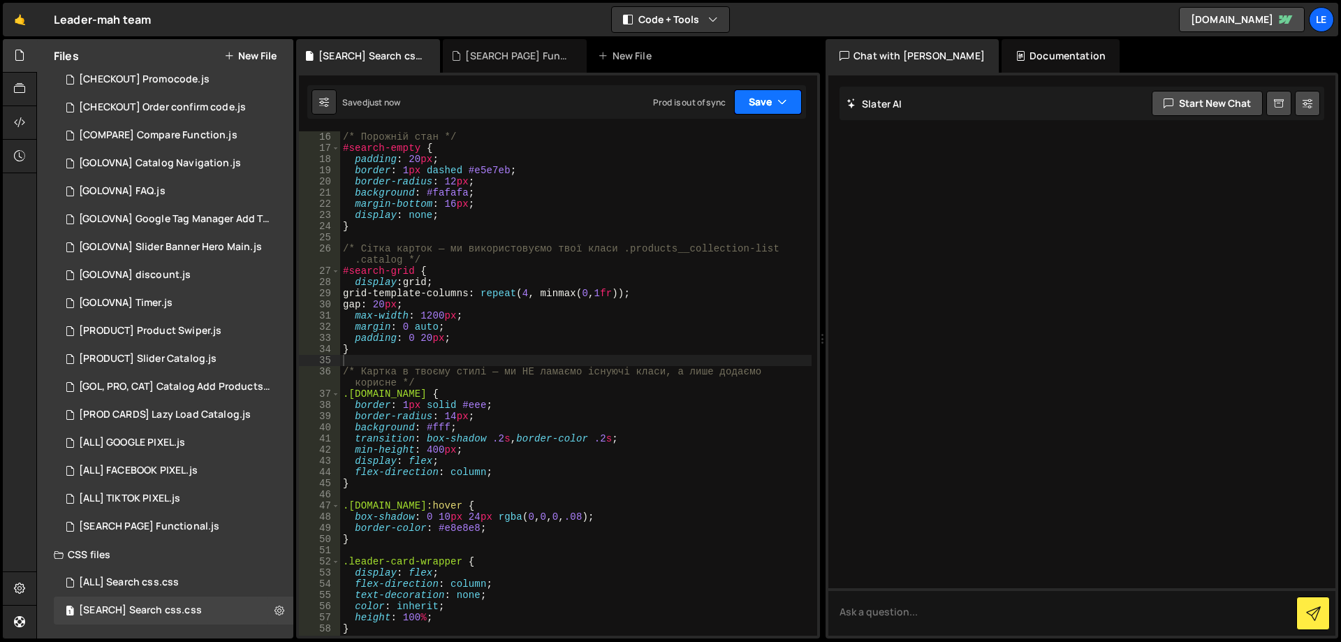
click at [754, 101] on button "Save" at bounding box center [768, 101] width 68 height 25
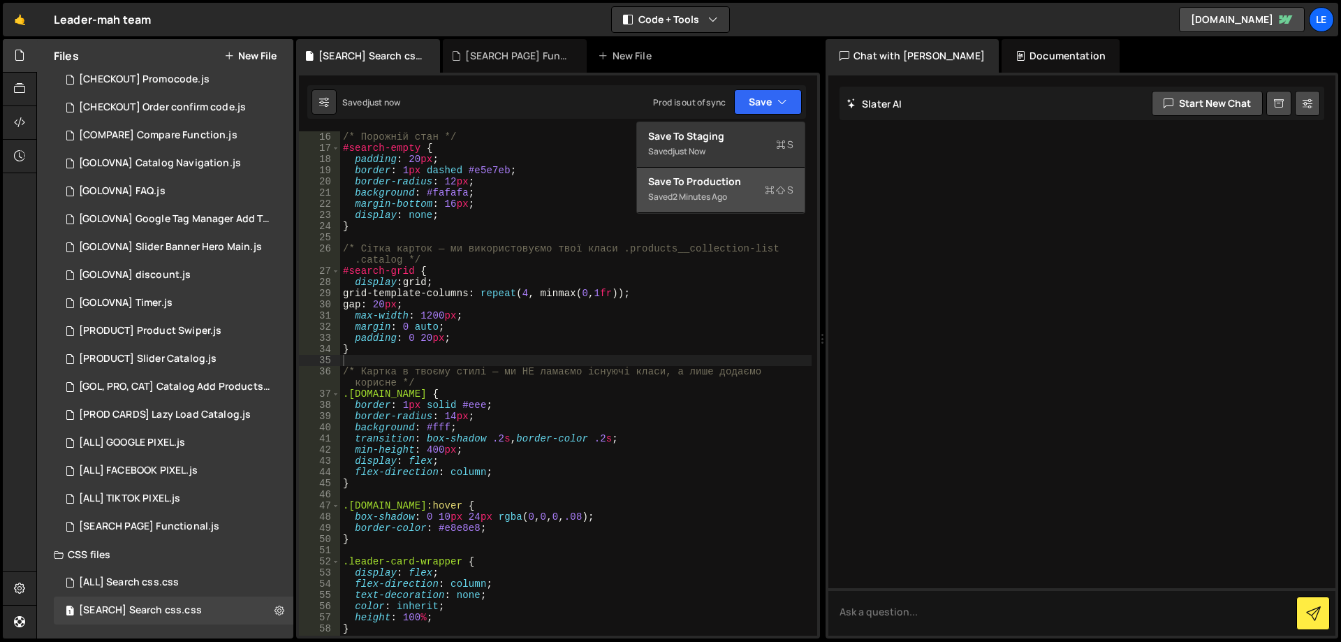
click at [728, 186] on div "Save to Production S" at bounding box center [720, 182] width 145 height 14
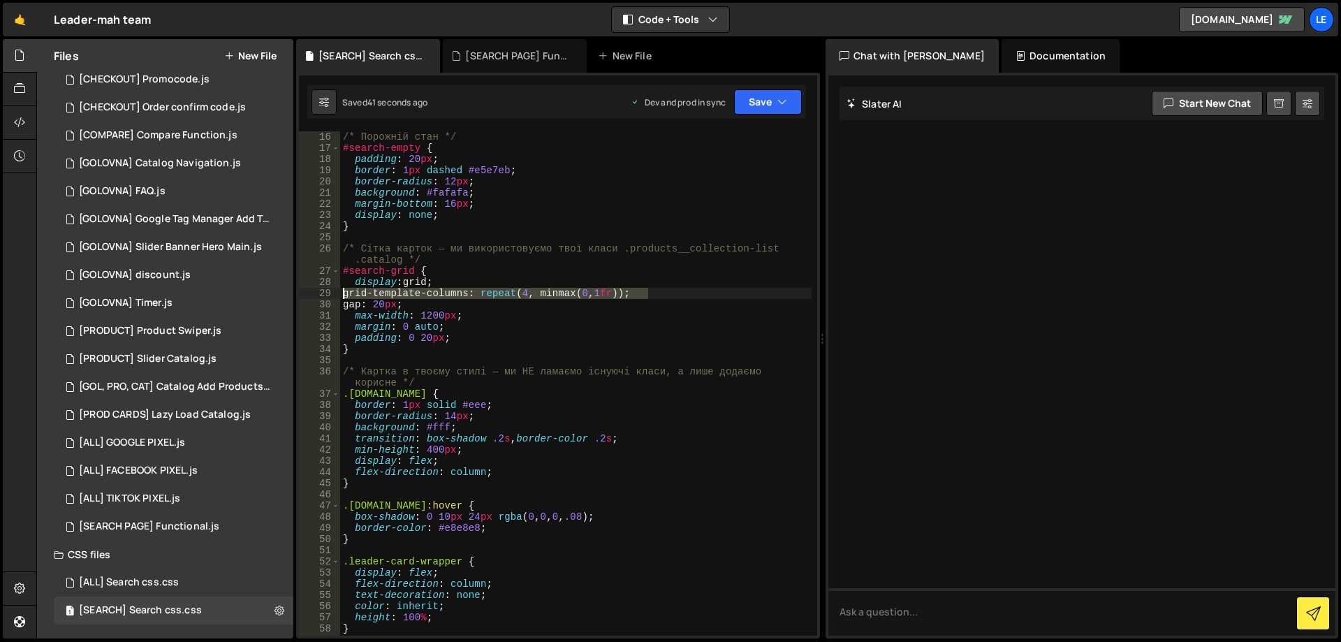
drag, startPoint x: 665, startPoint y: 293, endPoint x: 332, endPoint y: 297, distance: 332.4
click at [332, 297] on div "grid-template-columns: repeat(4, minmax(0, 1fr)); 16 17 18 19 20 21 22 23 24 25…" at bounding box center [558, 383] width 518 height 504
click at [367, 293] on div "/* Порожній стан */ #search-empty { padding : 20 px ; border : 1 px dashed #e5e…" at bounding box center [575, 383] width 471 height 504
click at [353, 293] on div "/* Порожній стан */ #search-empty { padding : 20 px ; border : 1 px dashed #e5e…" at bounding box center [575, 394] width 471 height 527
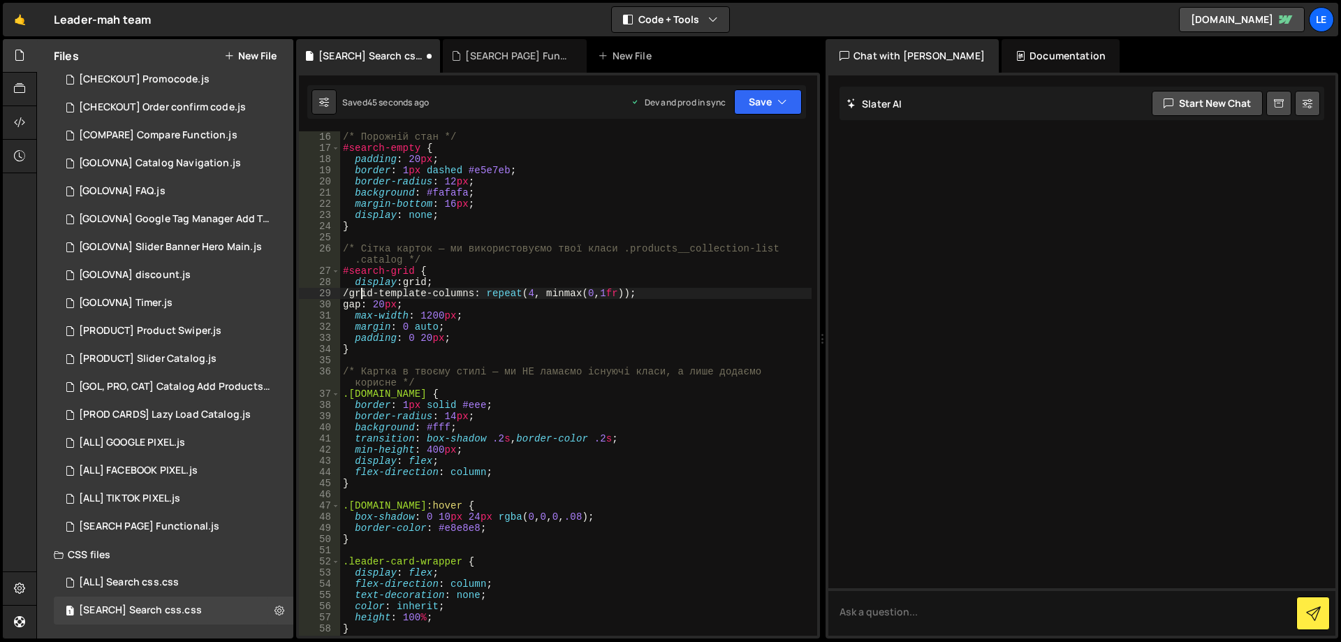
type textarea "grid-template-columns: repeat(4, minmax(0, 1fr));"
drag, startPoint x: 647, startPoint y: 293, endPoint x: 353, endPoint y: 296, distance: 294.0
click at [353, 296] on div "/* Порожній стан */ #search-empty { padding : 20 px ; border : 1 px dashed #e5e…" at bounding box center [575, 394] width 471 height 527
drag, startPoint x: 758, startPoint y: 118, endPoint x: 752, endPoint y: 131, distance: 14.4
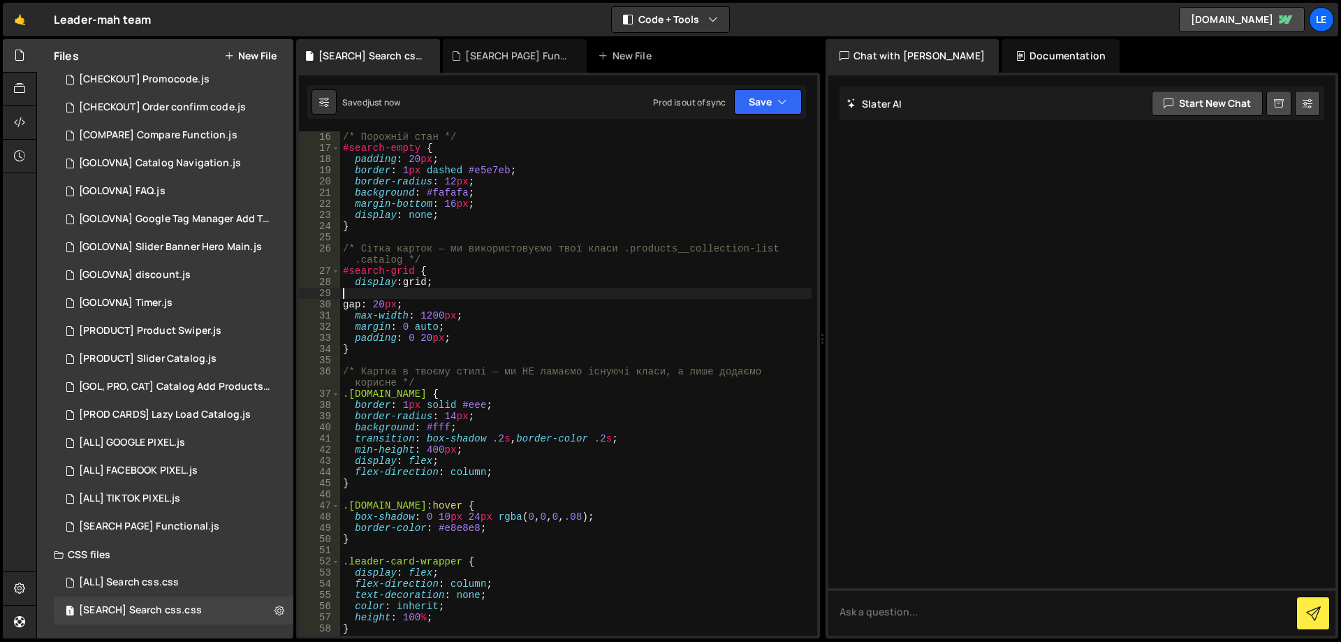
click at [758, 117] on div "Saved just now Prod is out of sync Upgrade to Edit Save Save to Staging S Saved…" at bounding box center [556, 102] width 499 height 34
click at [755, 116] on div "Saved just now Prod is out of sync Upgrade to Edit Save Save to Staging S Saved…" at bounding box center [556, 102] width 499 height 34
click at [755, 105] on button "Save" at bounding box center [768, 101] width 68 height 25
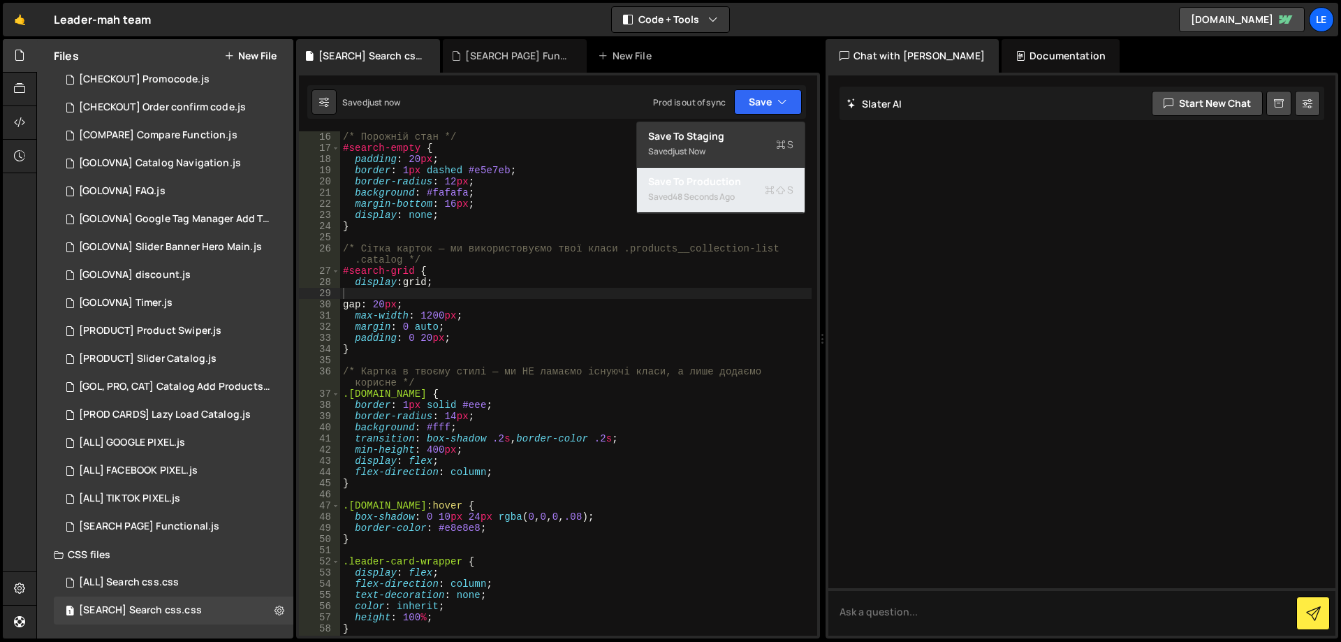
click at [714, 196] on div "48 seconds ago" at bounding box center [703, 197] width 62 height 12
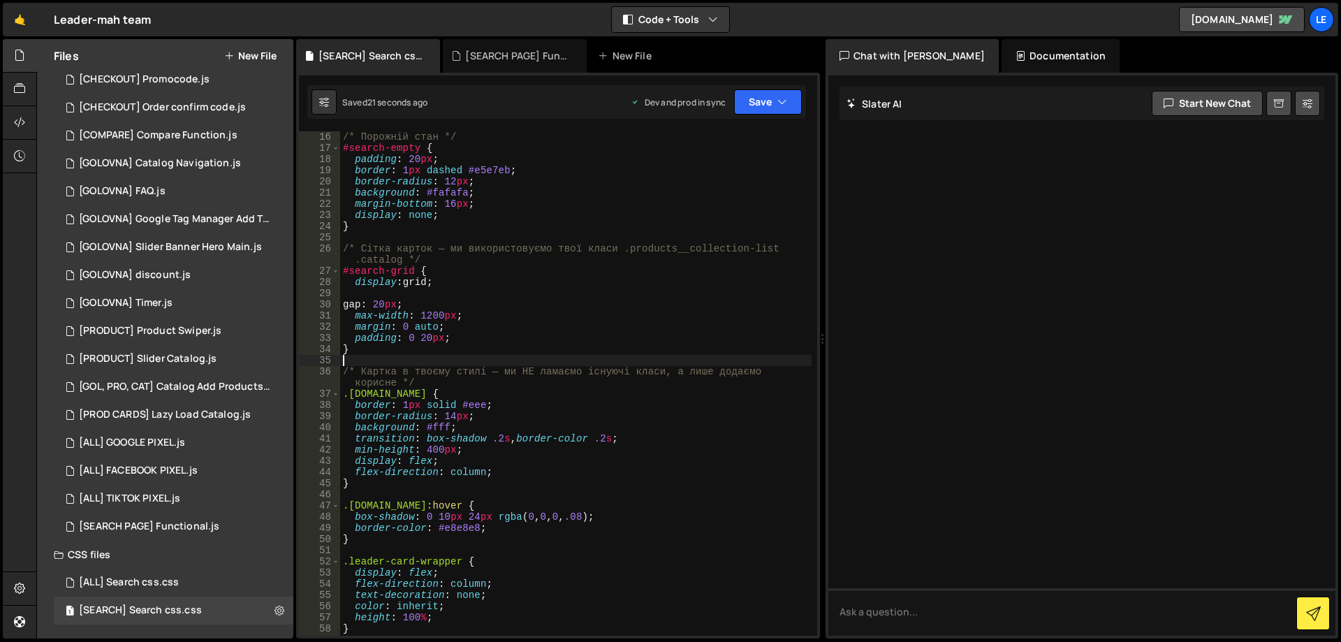
click at [682, 362] on div "/* Порожній стан */ #search-empty { padding : 20 px ; border : 1 px dashed #e5e…" at bounding box center [575, 394] width 471 height 527
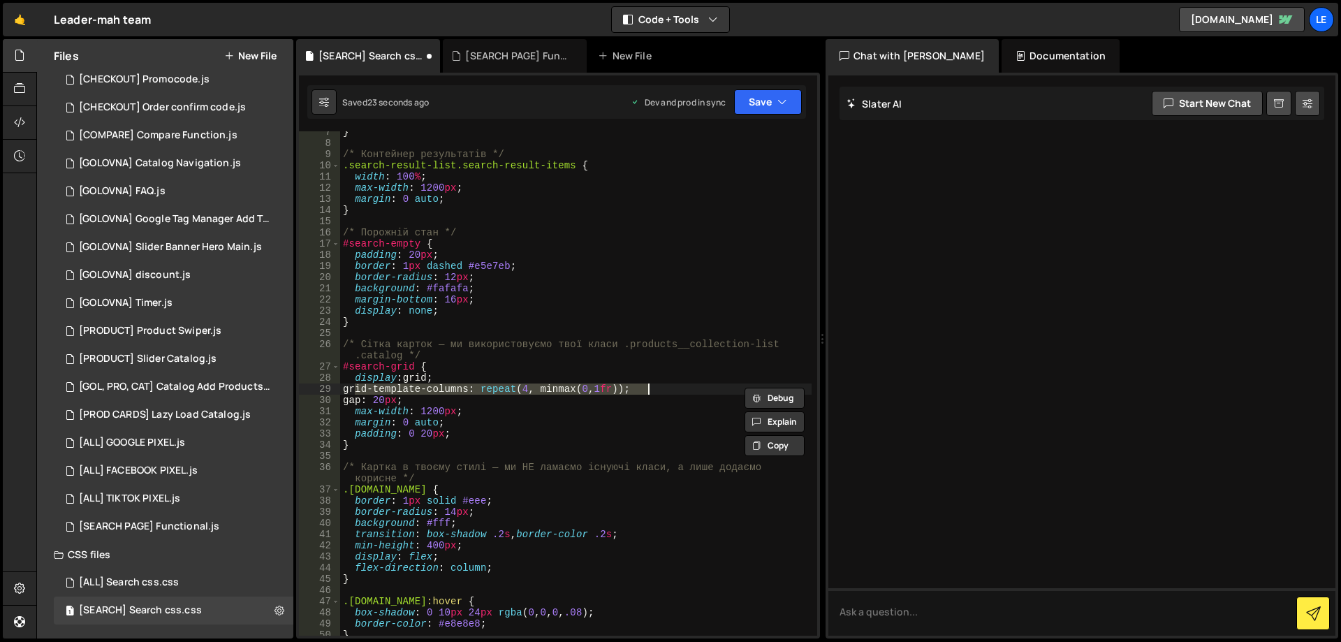
scroll to position [72, 0]
click at [664, 378] on div "} /* Контейнер результатів */ .search-result-list.search-result-items { width :…" at bounding box center [575, 389] width 471 height 527
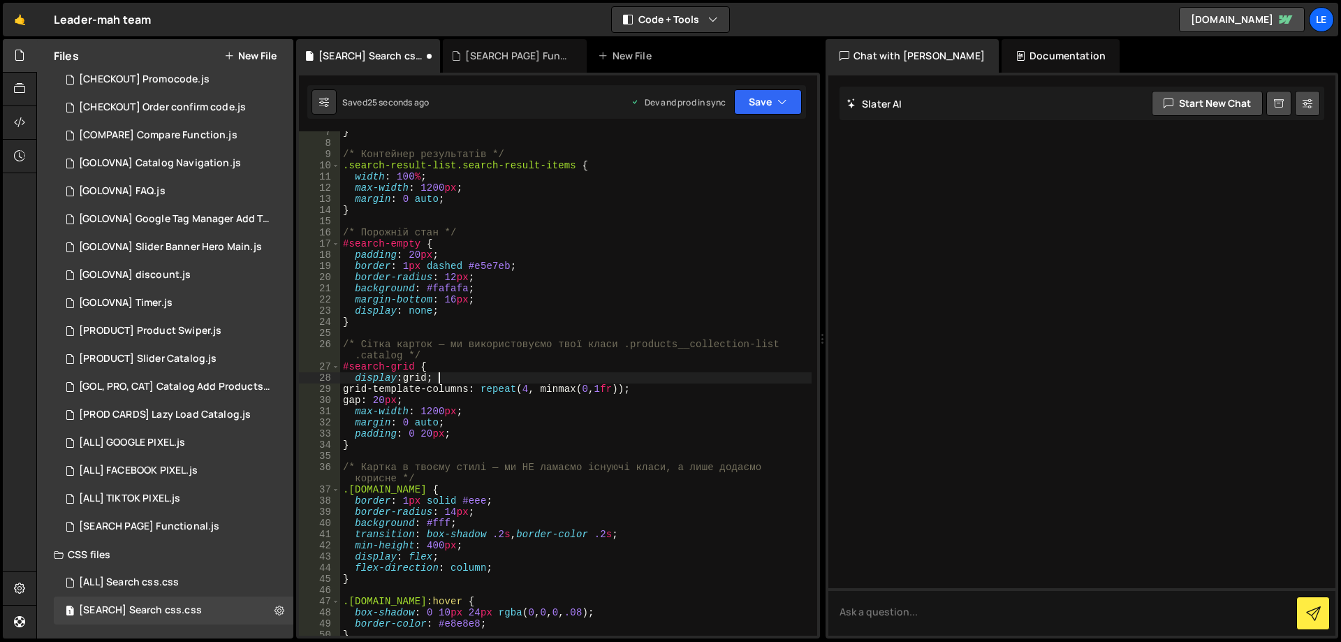
click at [665, 385] on div "} /* Контейнер результатів */ .search-result-list.search-result-items { width :…" at bounding box center [575, 389] width 471 height 527
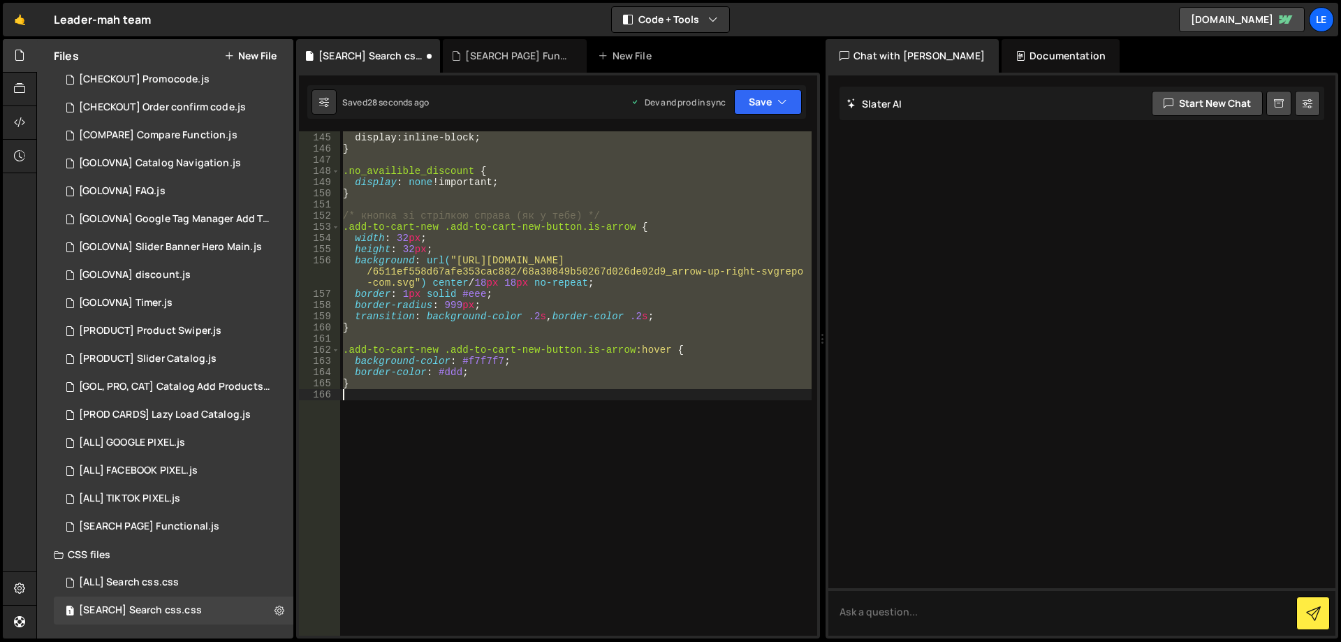
scroll to position [329, 0]
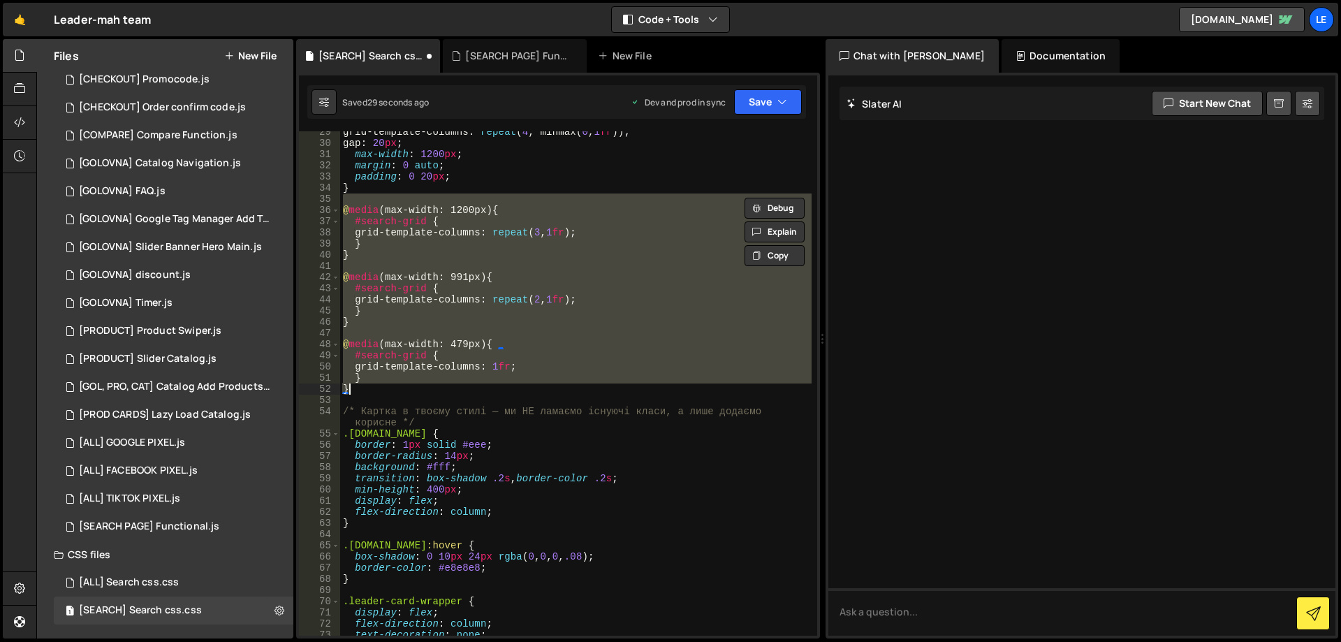
click at [635, 368] on div "grid-template-columns : repeat ( 4 , minmax( 0 , 1 fr )) ; gap : 20 px ; max-wi…" at bounding box center [575, 383] width 471 height 504
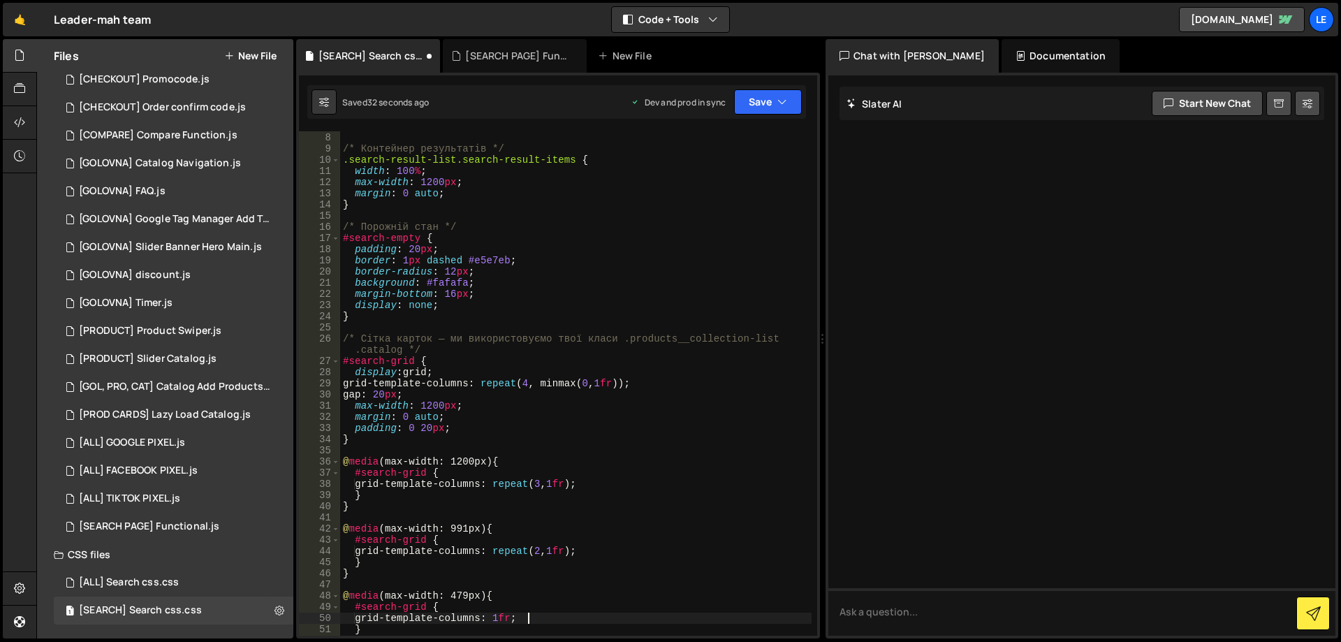
scroll to position [0, 0]
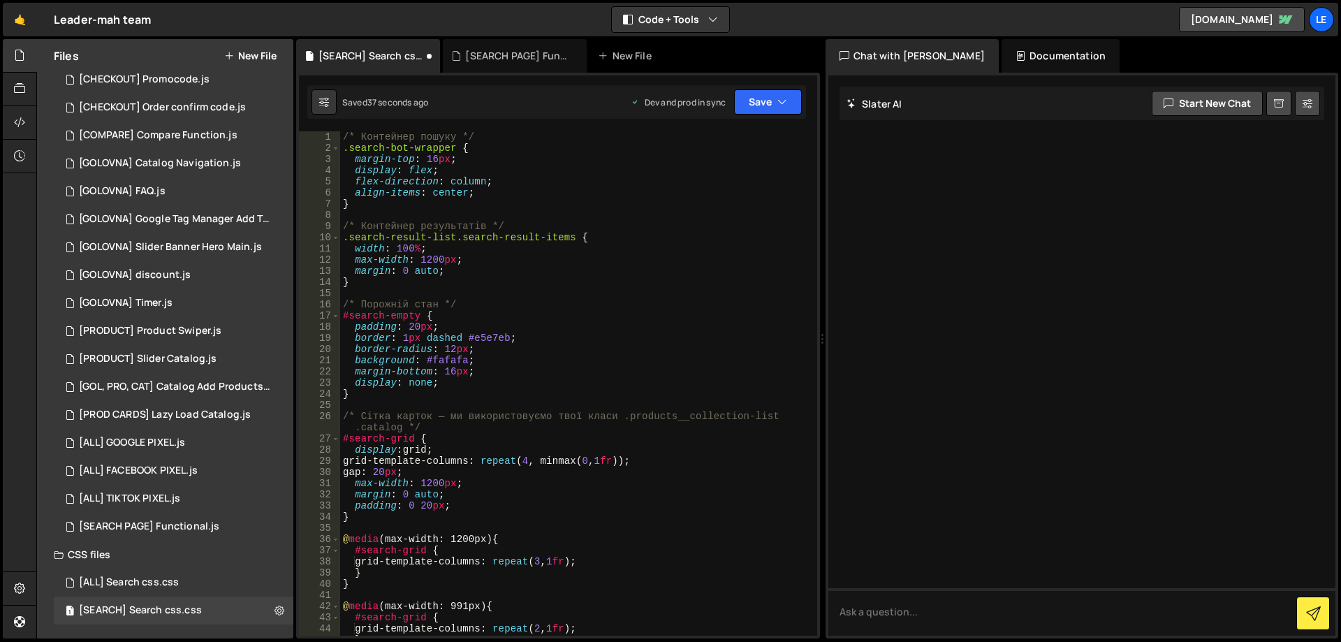
click at [793, 86] on div "Saved 37 seconds ago Dev and prod in sync Upgrade to Edit Save Save to Staging …" at bounding box center [556, 102] width 499 height 34
click at [784, 95] on icon "button" at bounding box center [782, 102] width 10 height 14
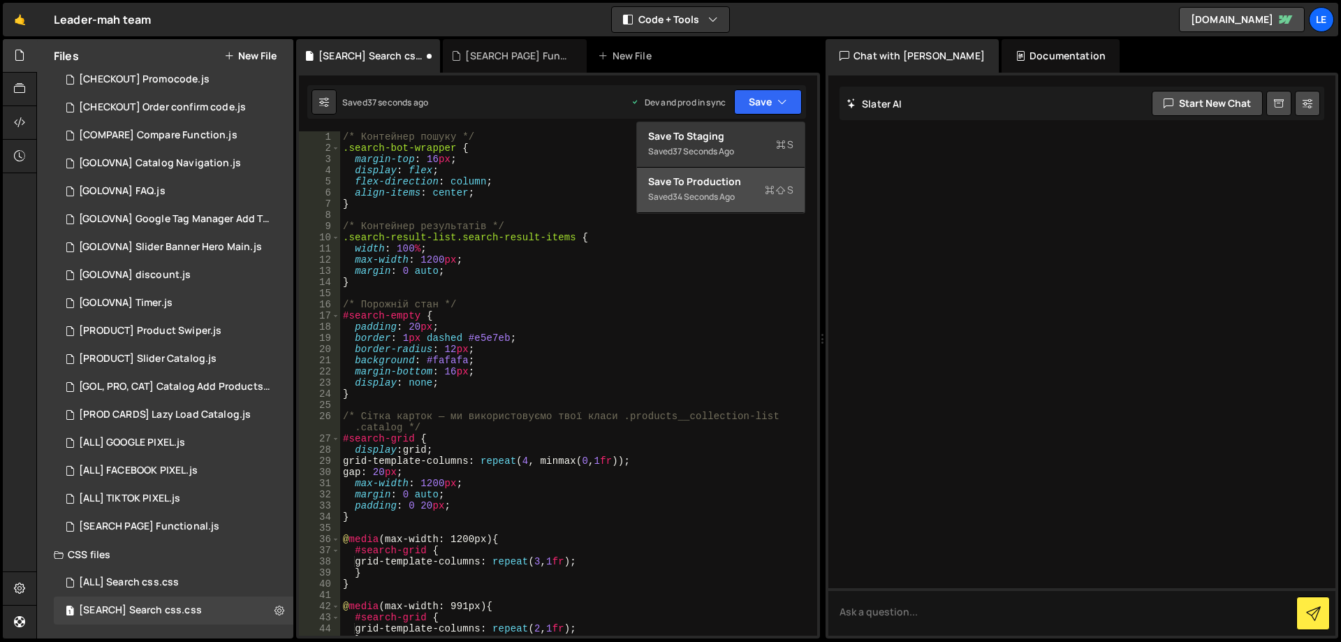
click at [754, 178] on div "Save to Production S" at bounding box center [720, 182] width 145 height 14
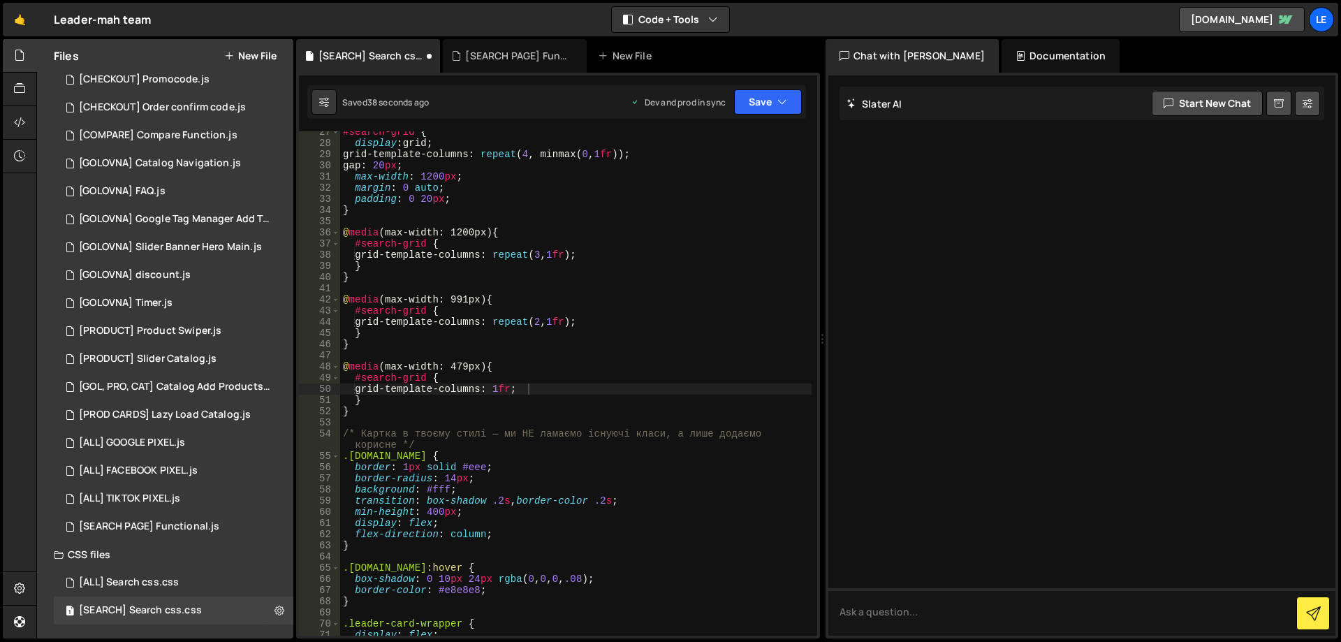
scroll to position [307, 0]
click at [673, 302] on div "#search-grid { display : grid ; grid-template-columns : repeat ( 4 , minmax( 0 …" at bounding box center [575, 389] width 471 height 527
type textarea "}"
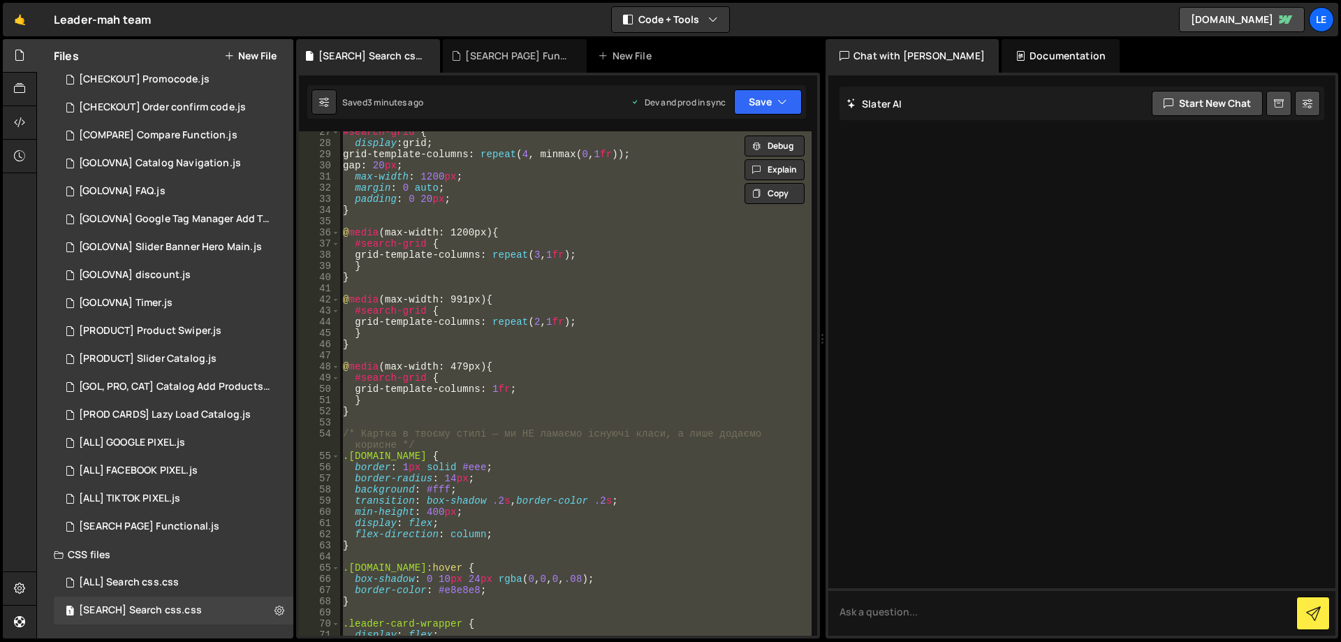
paste textarea
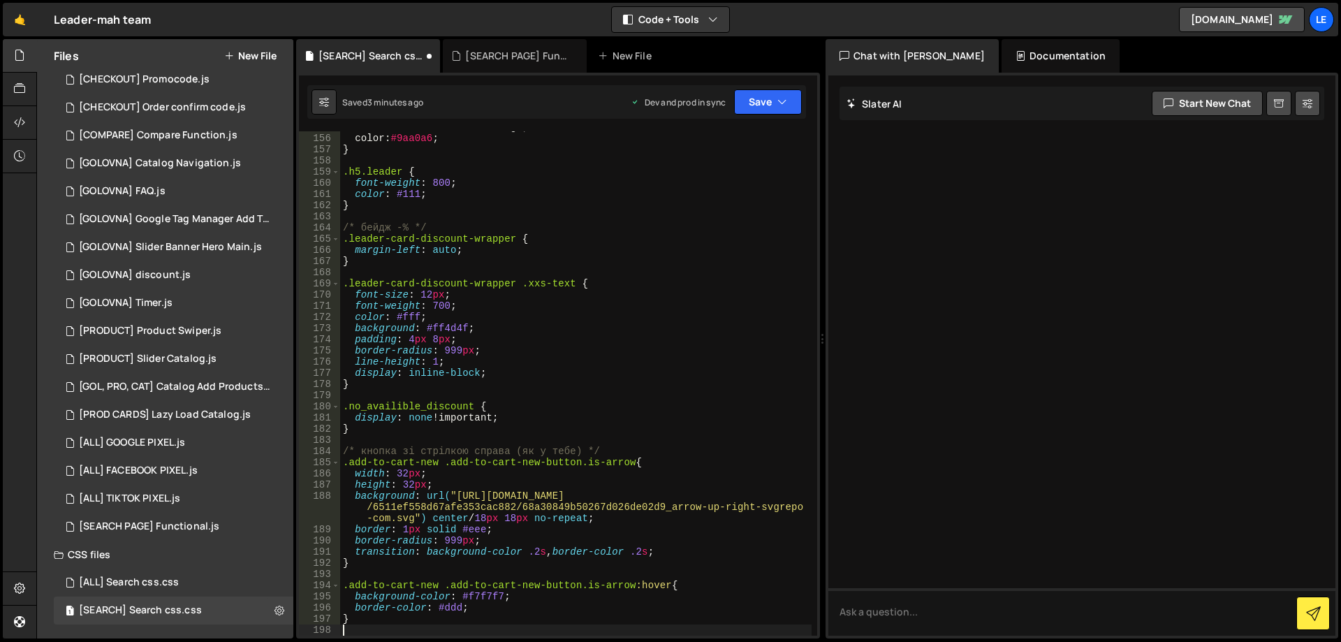
scroll to position [1753, 0]
click at [685, 305] on div "text-decoration : line-through ; color : #9aa0a6 ; } .h5.leader { font-weight :…" at bounding box center [575, 385] width 471 height 527
type textarea "font-weight: 700;"
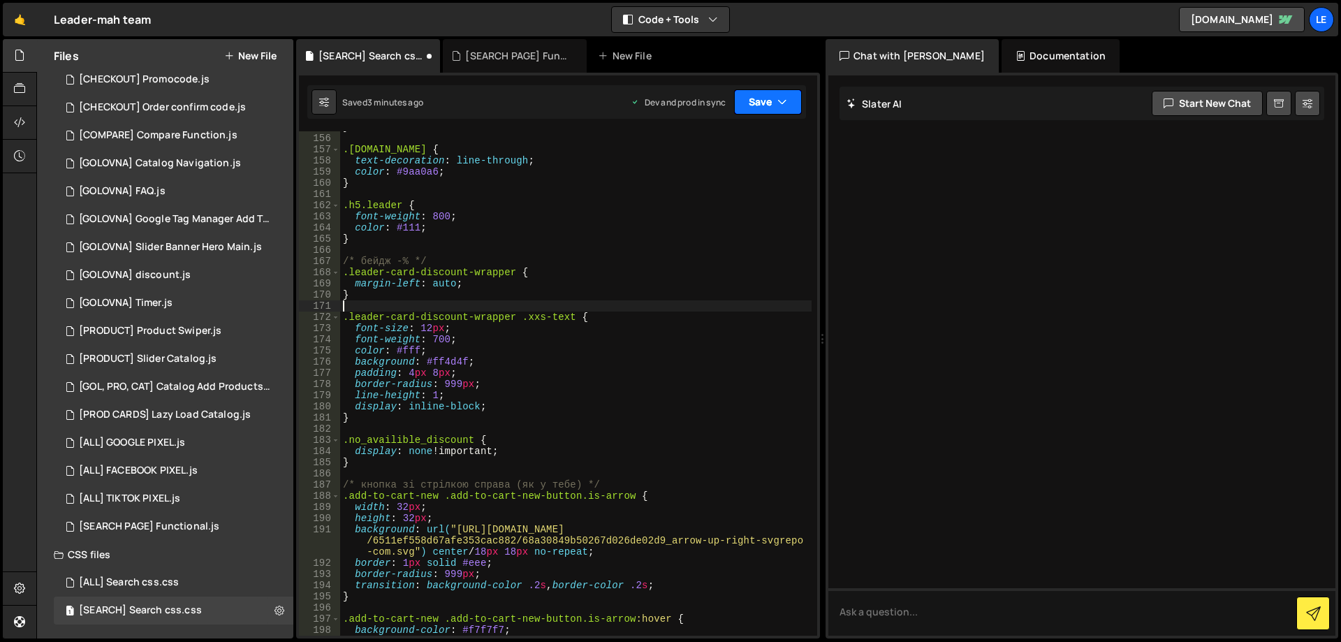
click at [755, 105] on button "Save" at bounding box center [768, 101] width 68 height 25
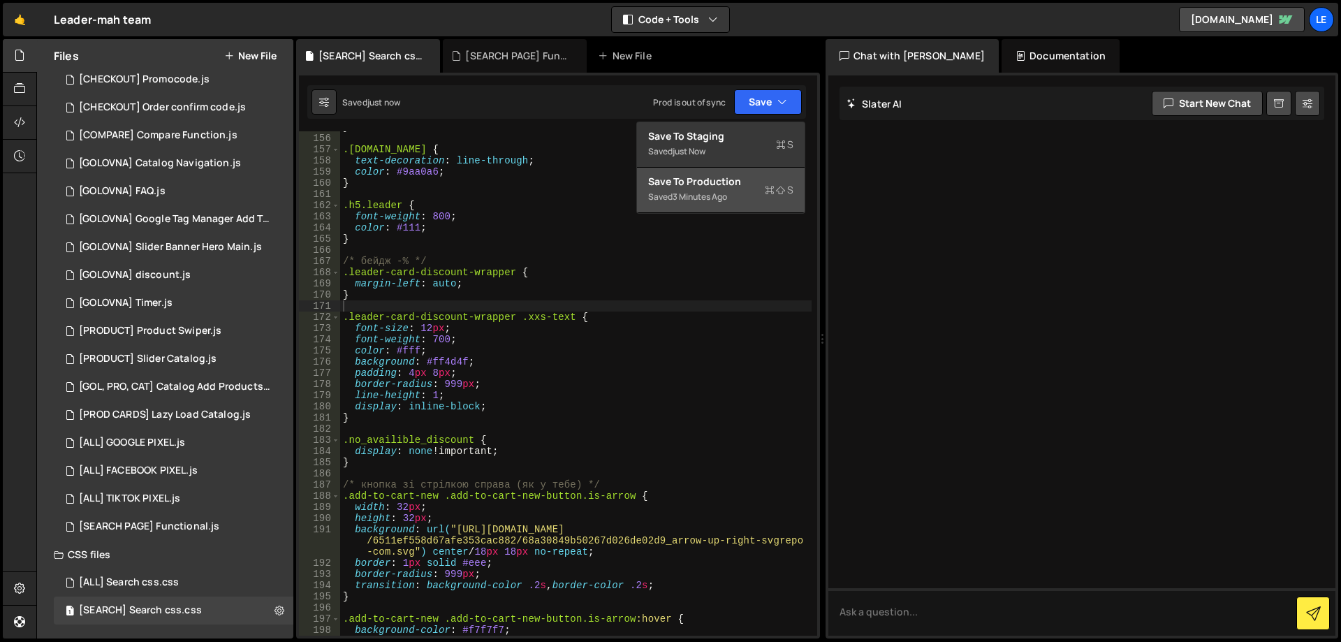
click at [729, 174] on button "Save to Production S Saved 3 minutes ago" at bounding box center [721, 190] width 168 height 45
